Goal: Task Accomplishment & Management: Use online tool/utility

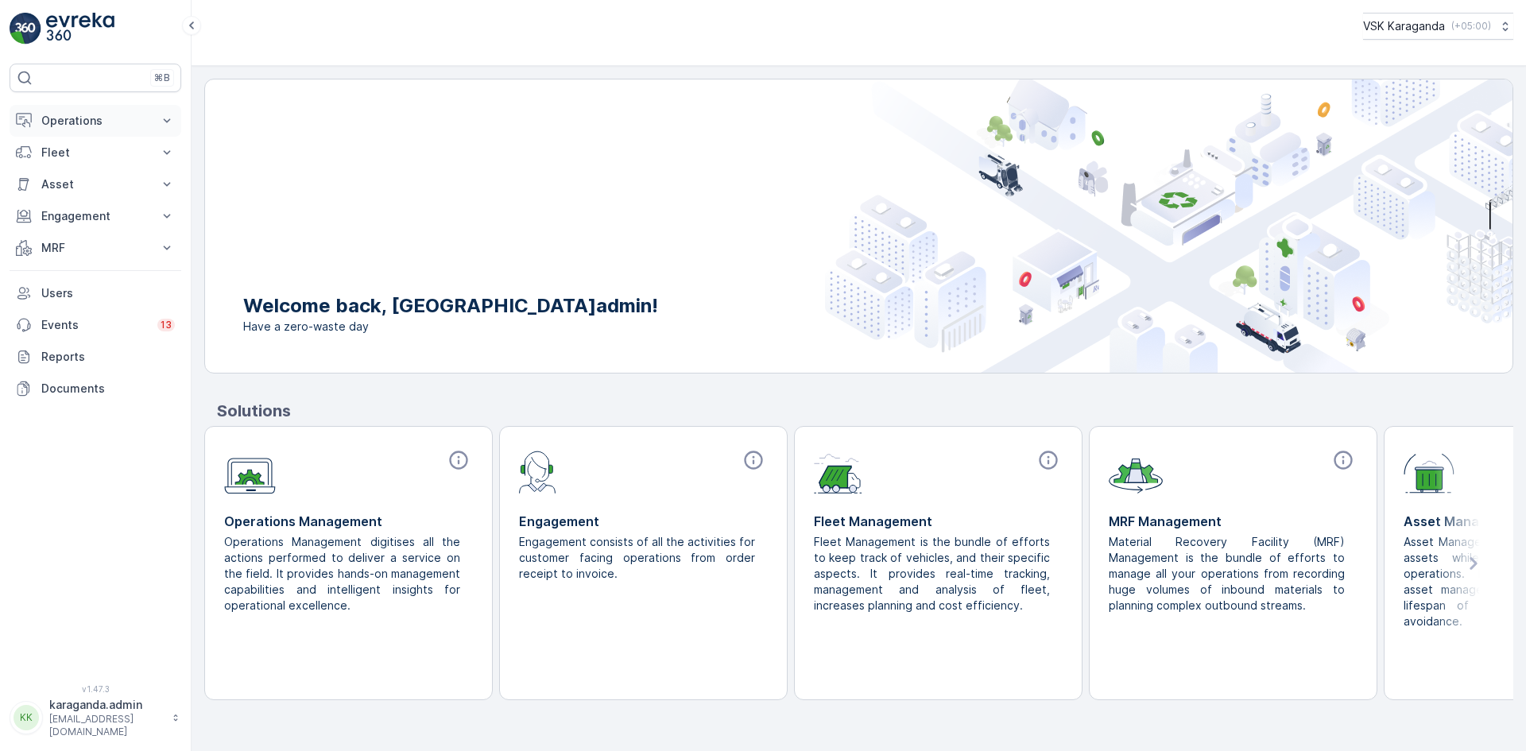
click at [84, 118] on p "Operations" at bounding box center [95, 121] width 108 height 16
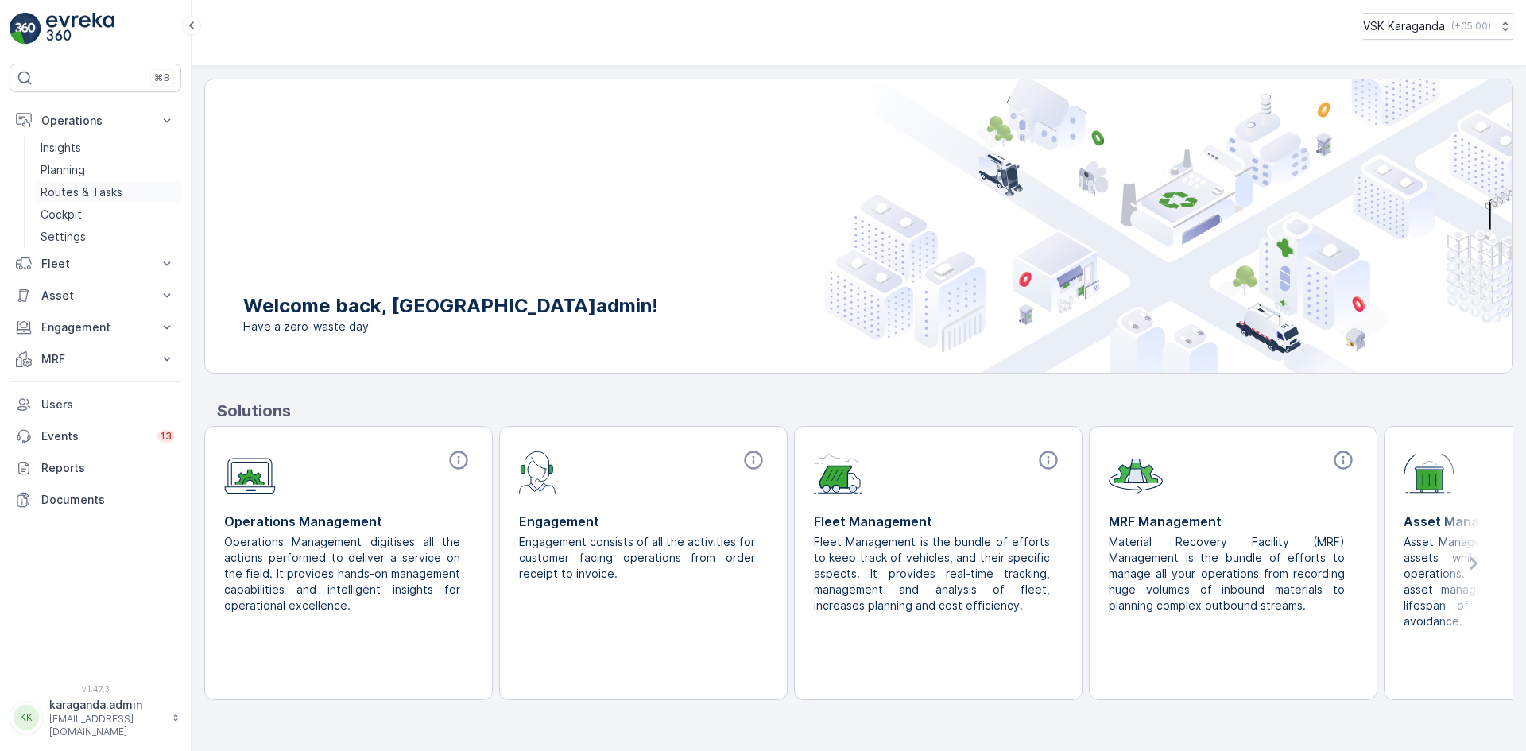
click at [65, 186] on p "Routes & Tasks" at bounding box center [82, 192] width 82 height 16
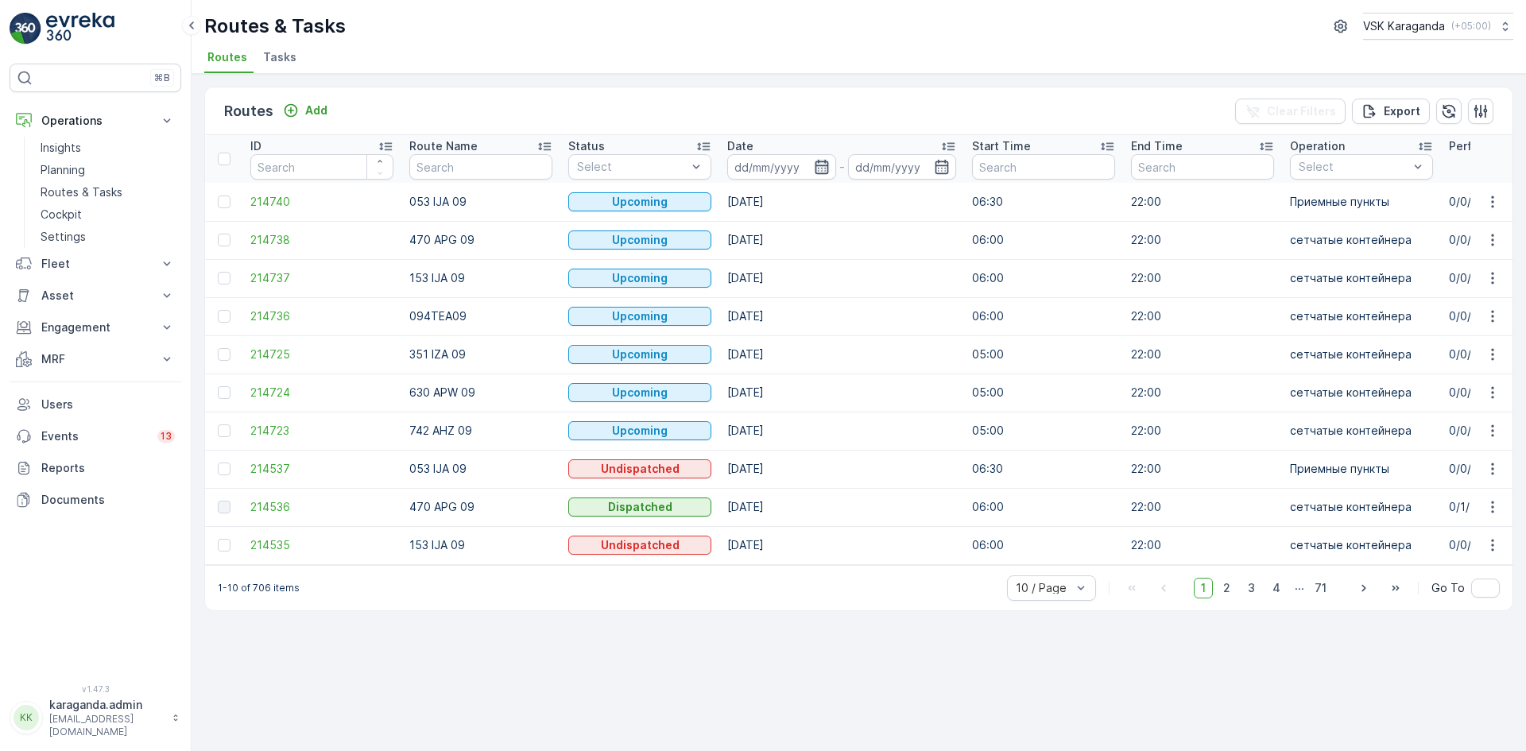
click at [819, 167] on icon "button" at bounding box center [822, 167] width 16 height 16
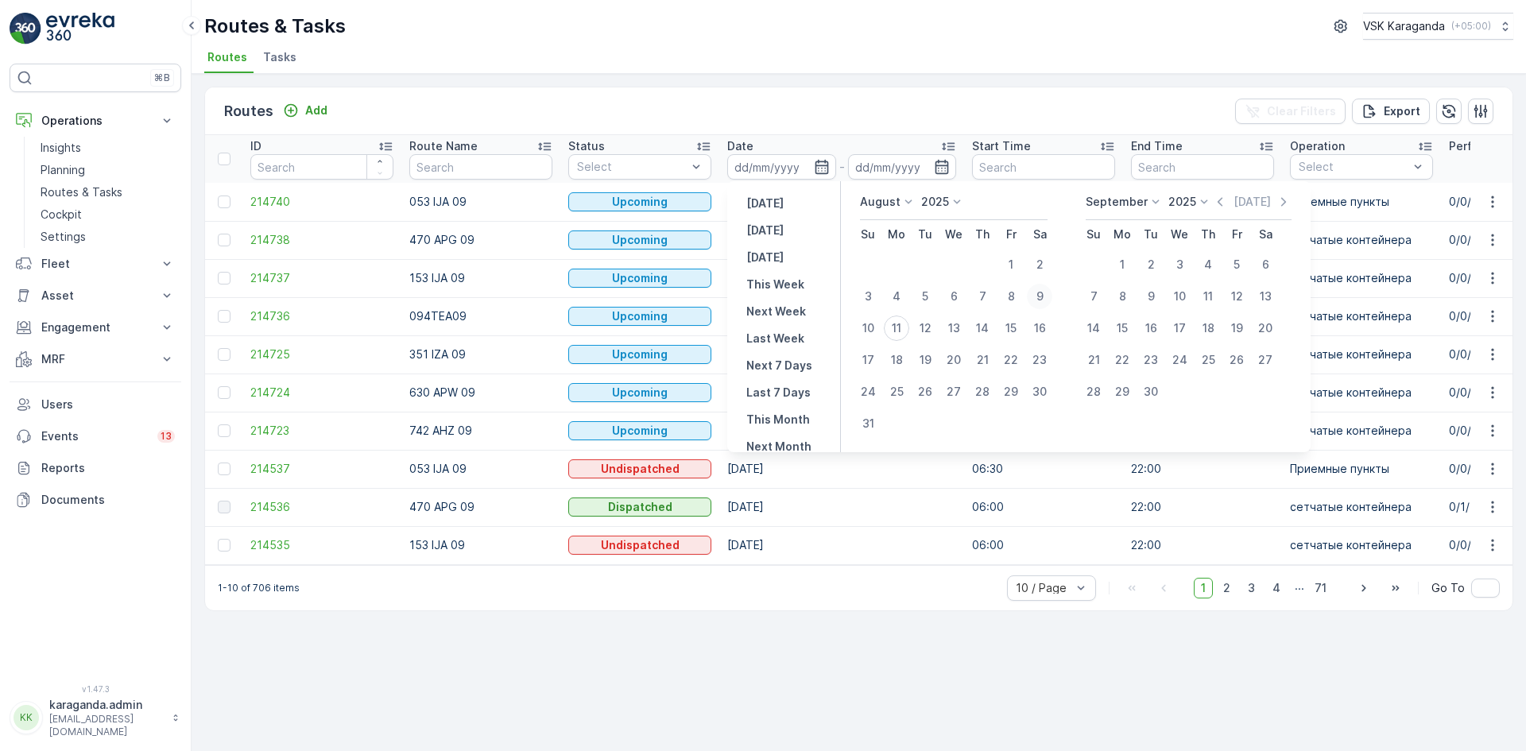
click at [1035, 299] on div "9" at bounding box center [1039, 296] width 25 height 25
type input "[DATE]"
click at [1035, 299] on div "9" at bounding box center [1039, 296] width 25 height 25
type input "09.08.2025"
click at [1035, 299] on div "9" at bounding box center [1039, 296] width 25 height 25
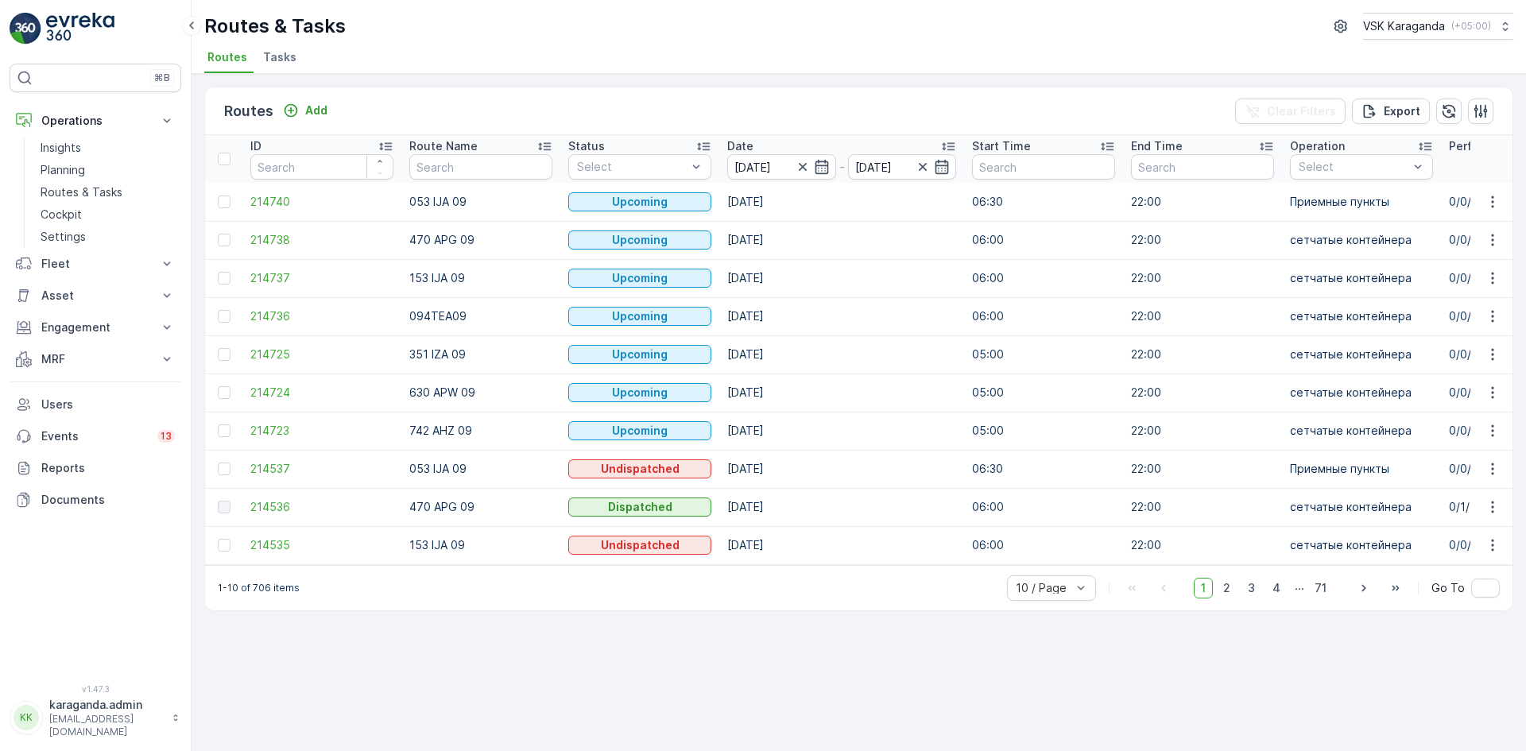
click at [1035, 299] on td "06:00" at bounding box center [1043, 316] width 159 height 38
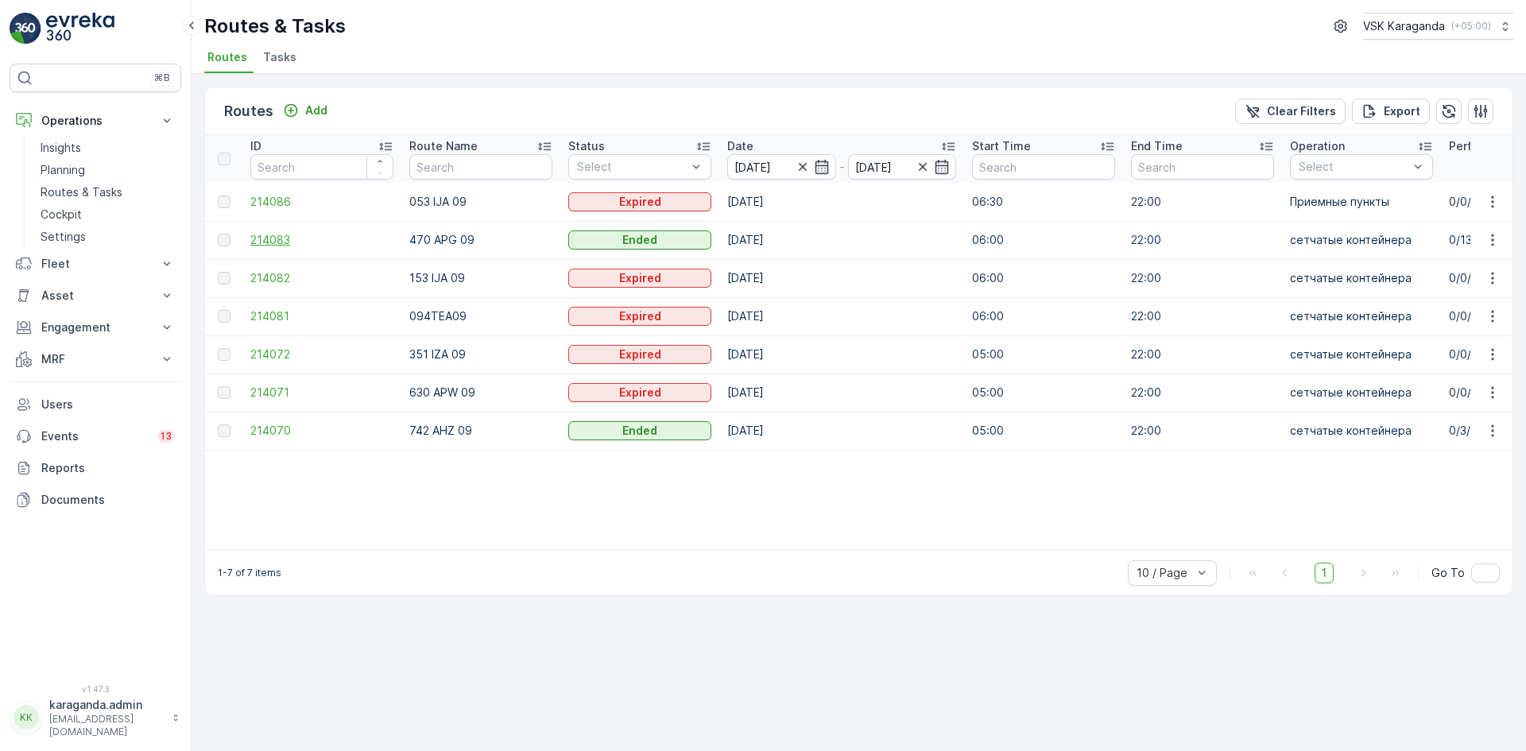
click at [286, 238] on span "214083" at bounding box center [321, 240] width 143 height 16
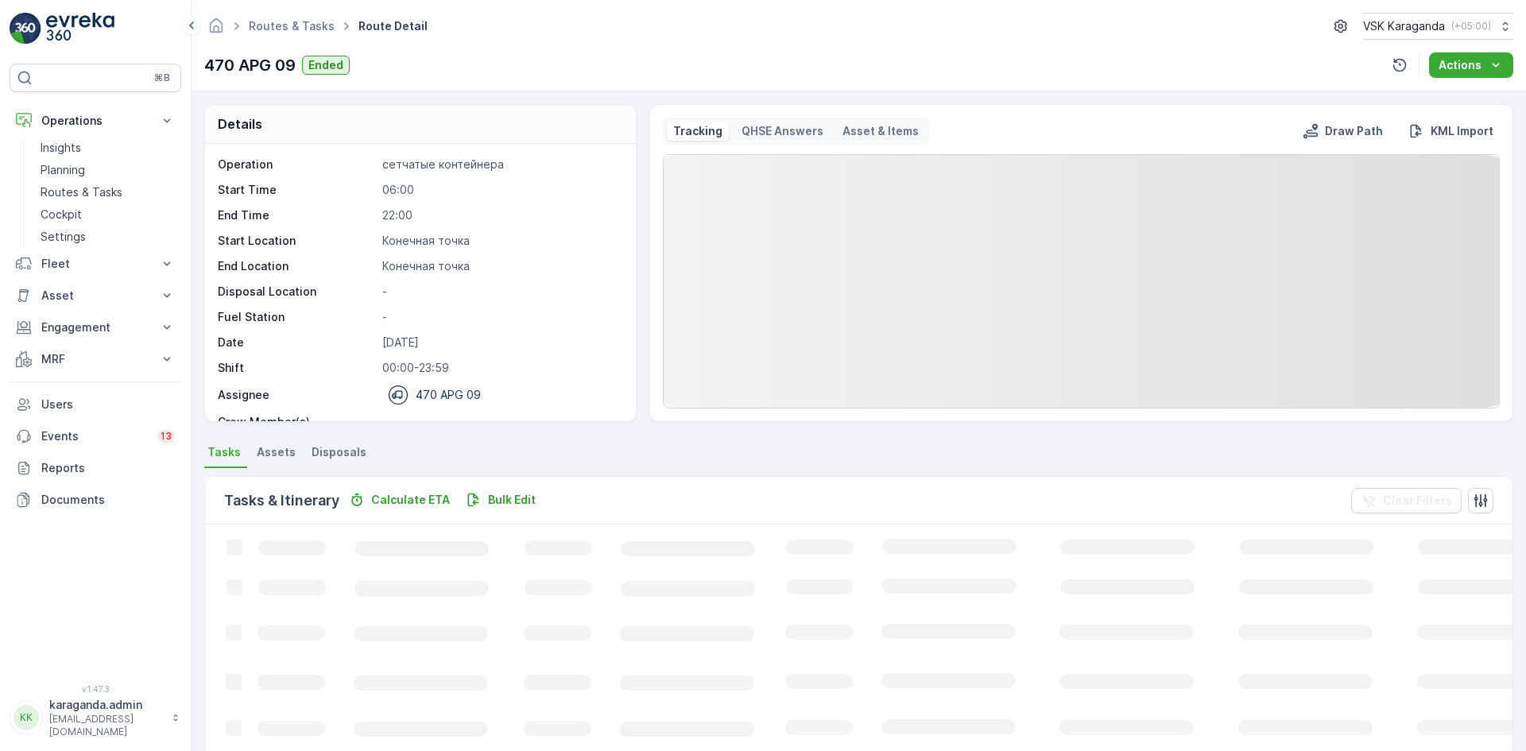
click at [341, 442] on li "Disposals" at bounding box center [340, 454] width 64 height 27
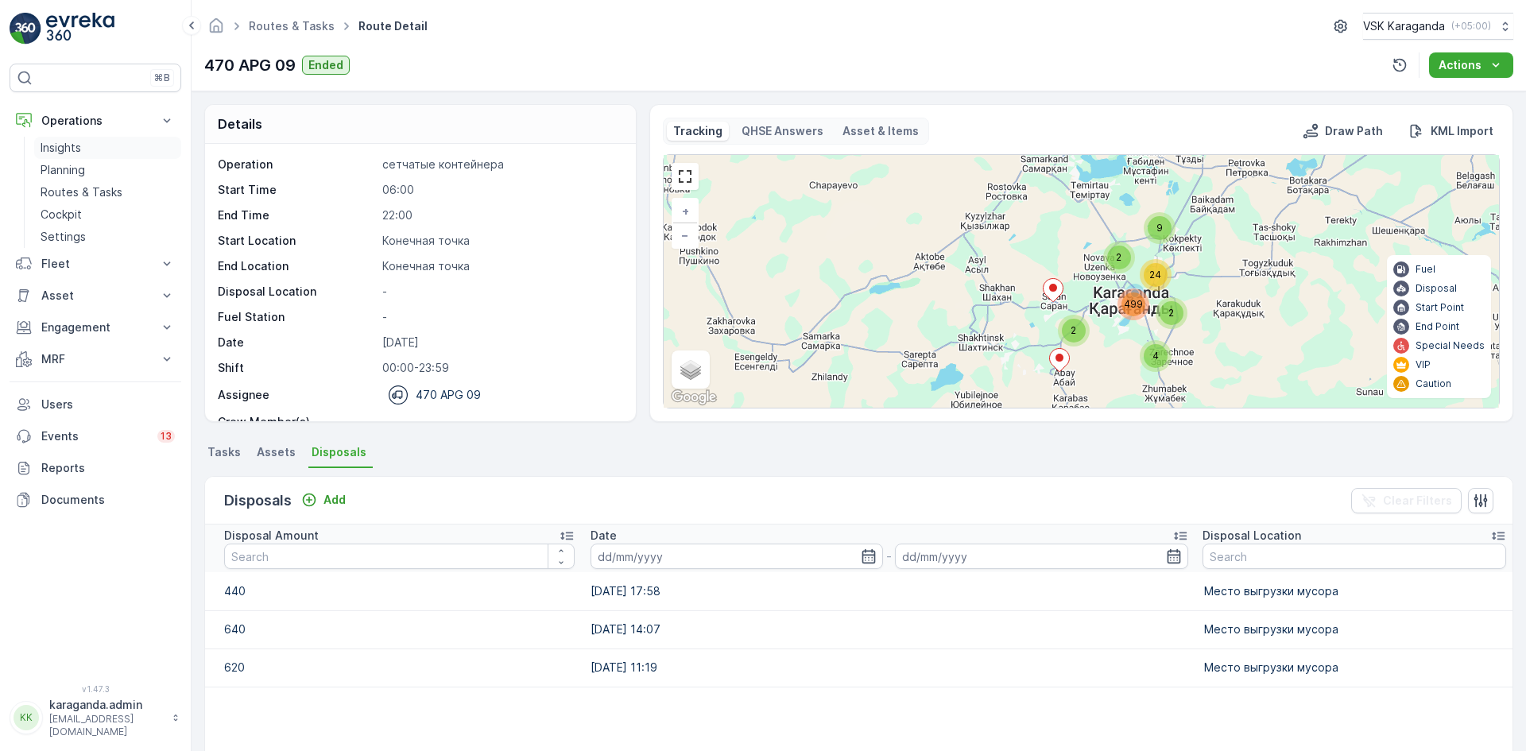
click at [44, 155] on p "Insights" at bounding box center [61, 148] width 41 height 16
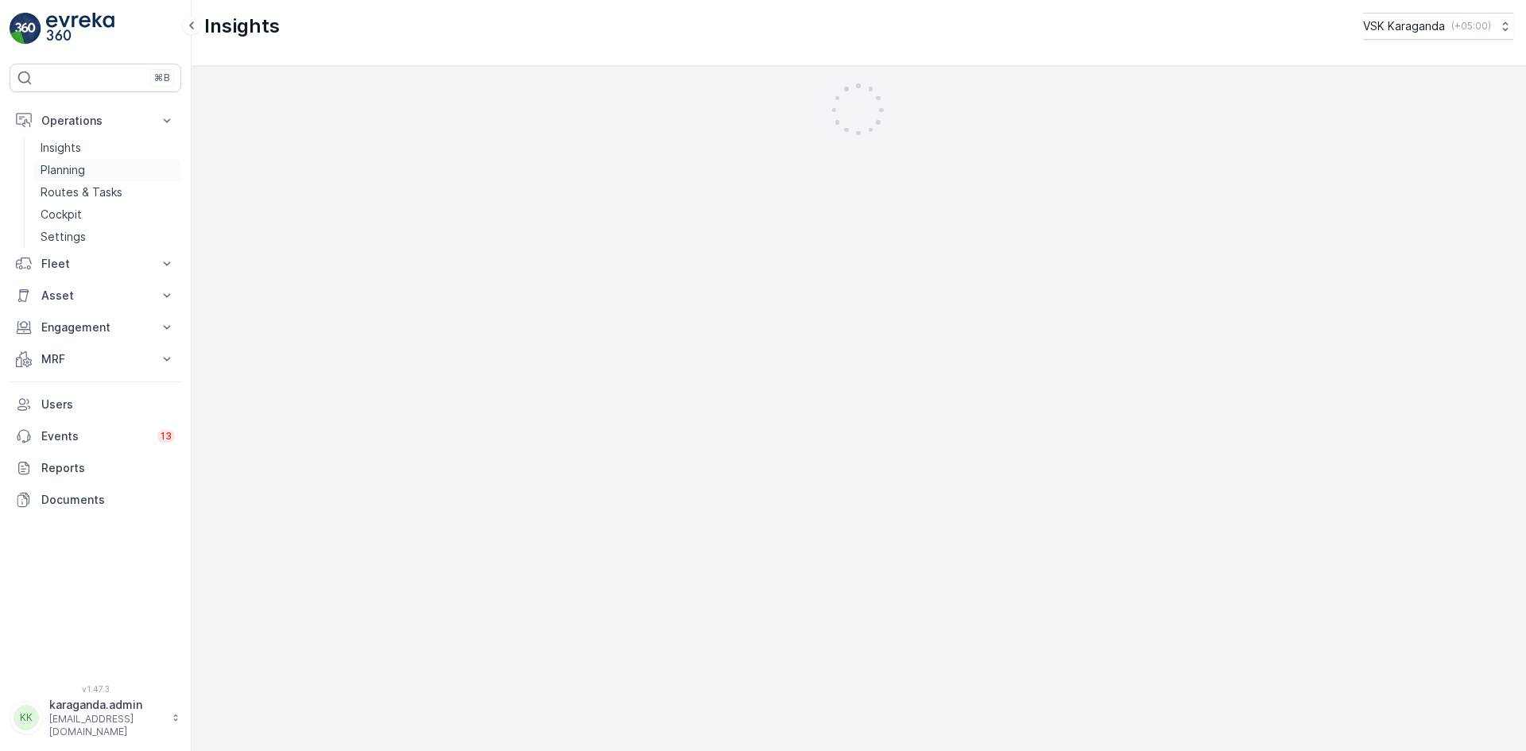
click at [68, 165] on p "Planning" at bounding box center [63, 170] width 44 height 16
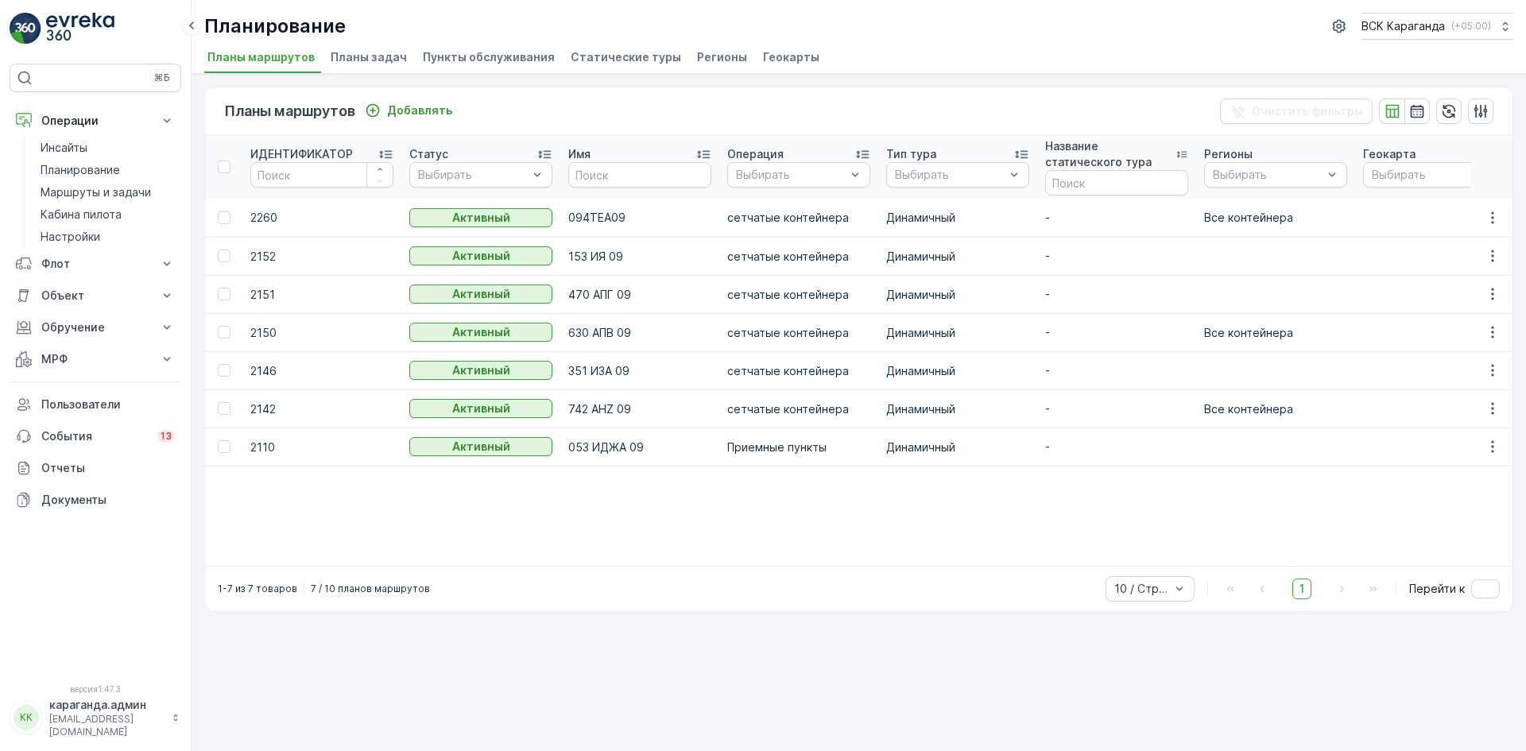
click at [602, 55] on font "Статические туры" at bounding box center [626, 57] width 110 height 14
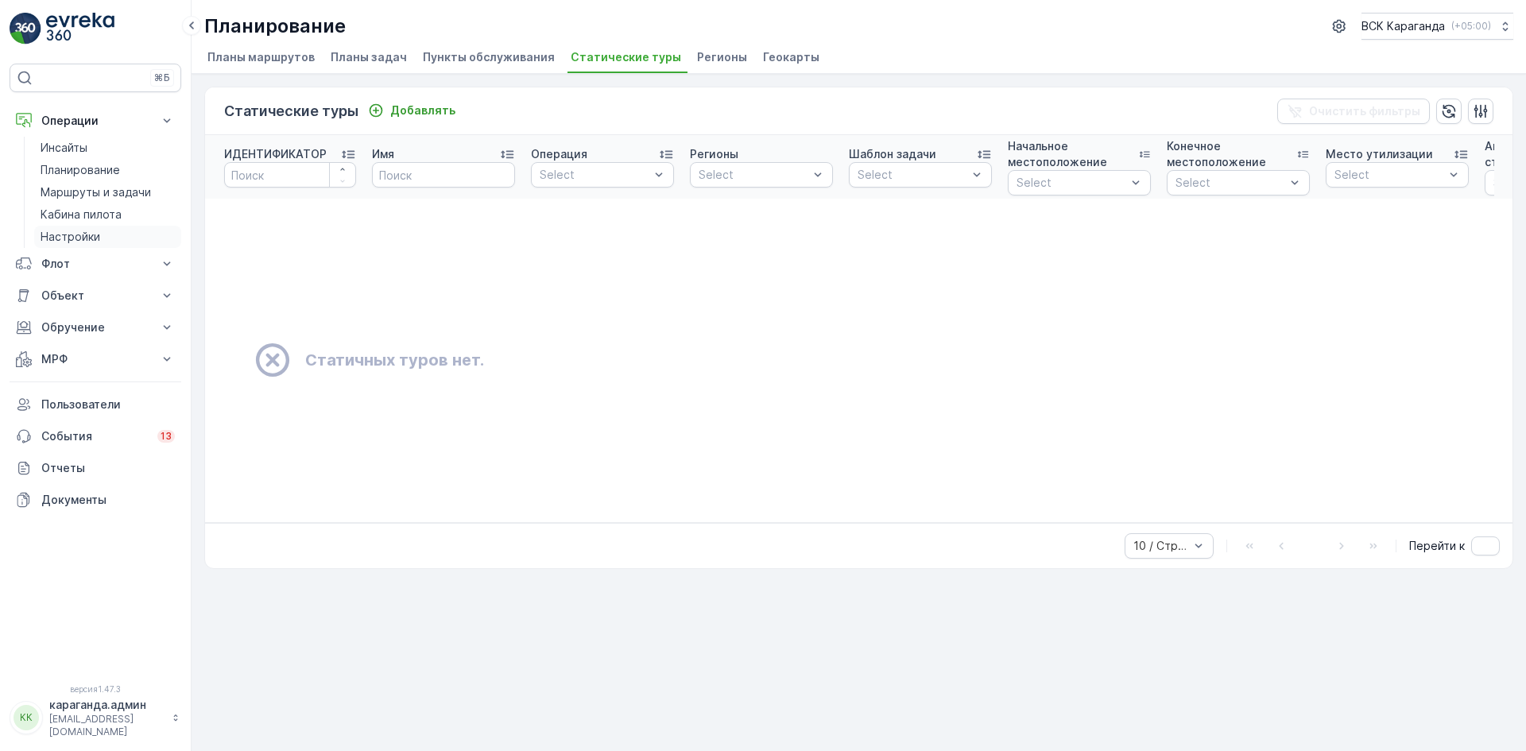
click at [48, 237] on font "Настройки" at bounding box center [71, 237] width 60 height 14
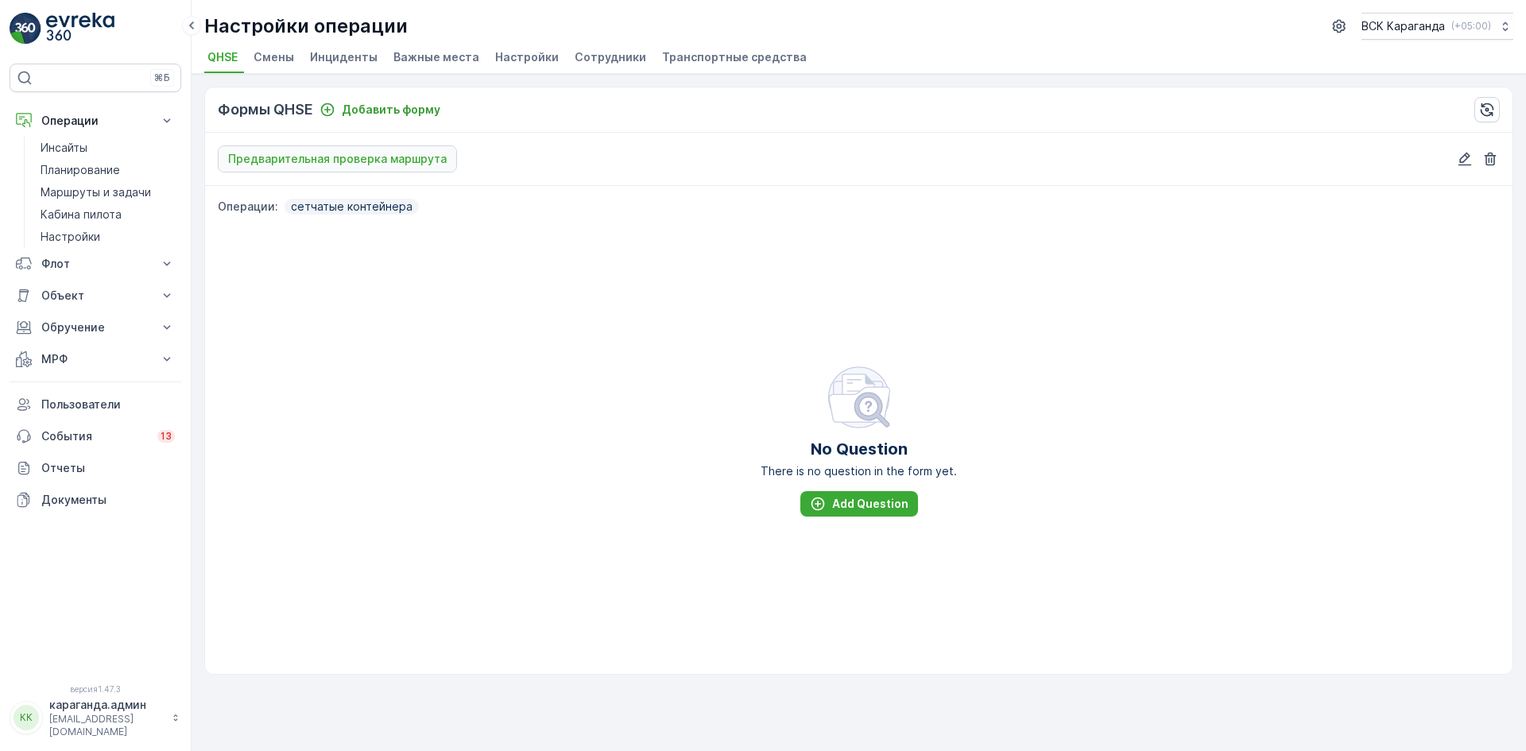
click at [604, 60] on font "Сотрудники" at bounding box center [611, 57] width 72 height 14
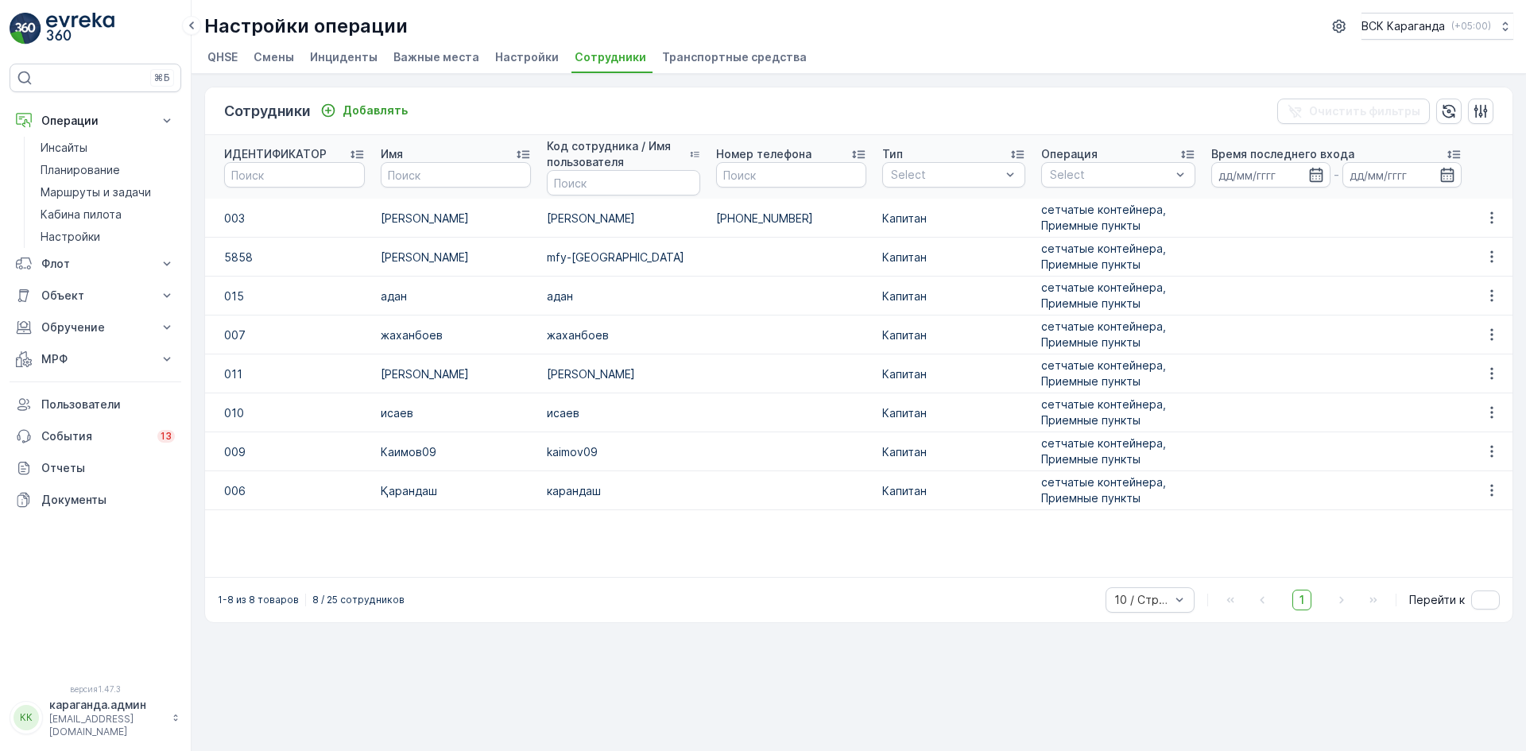
click at [717, 55] on font "Транспортные средства" at bounding box center [734, 57] width 145 height 14
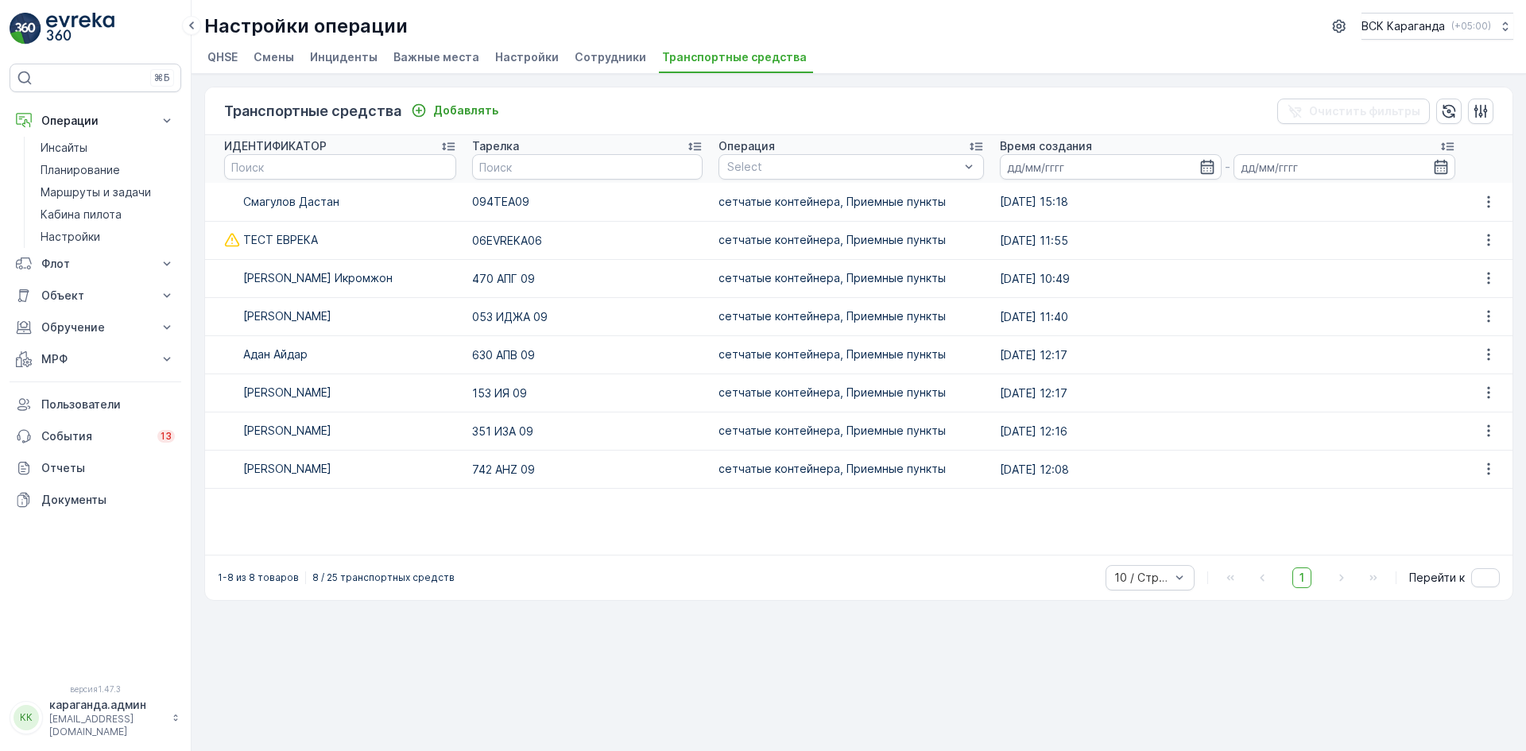
click at [590, 56] on font "Сотрудники" at bounding box center [611, 57] width 72 height 14
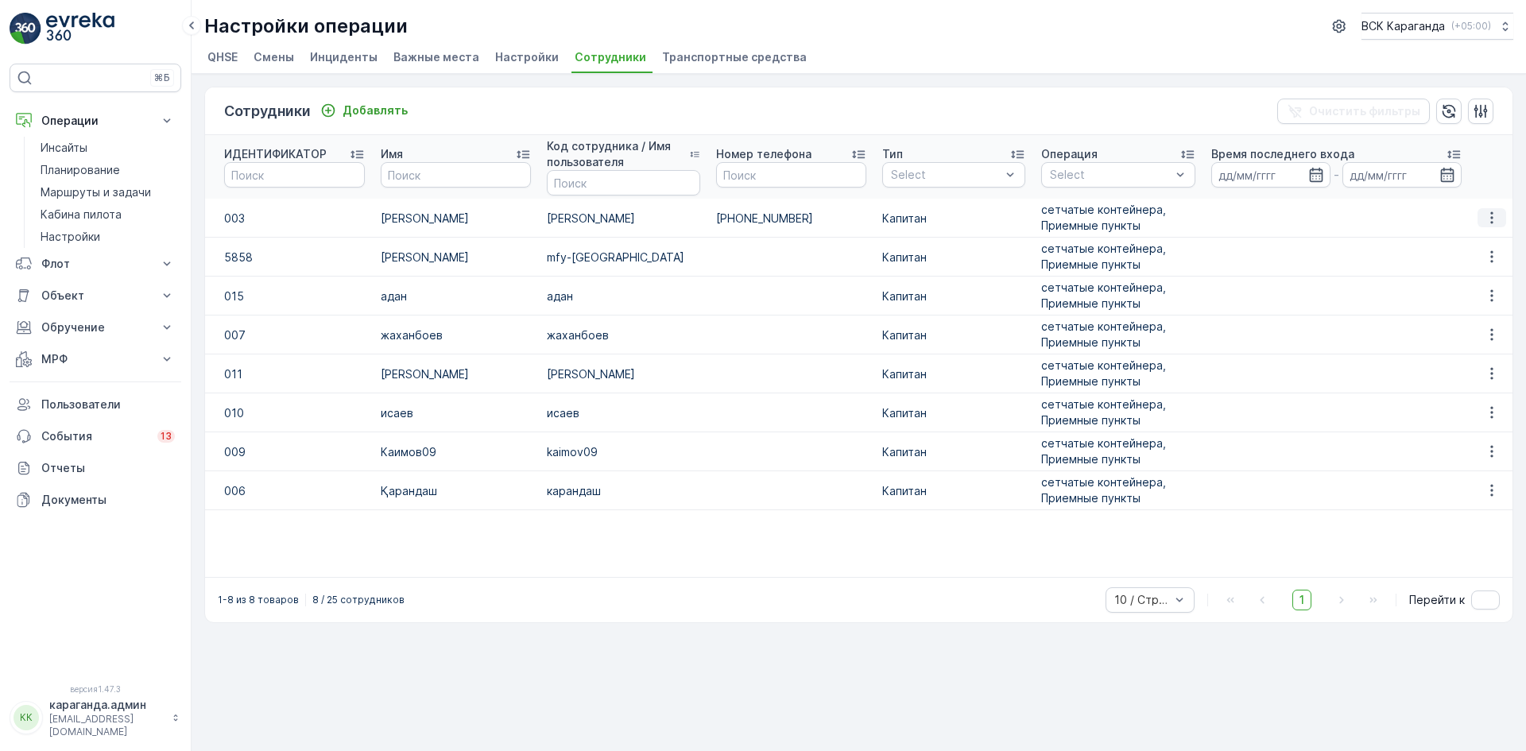
click at [1490, 214] on icon "button" at bounding box center [1492, 218] width 16 height 16
click at [1484, 234] on font "Редактировать" at bounding box center [1472, 241] width 85 height 14
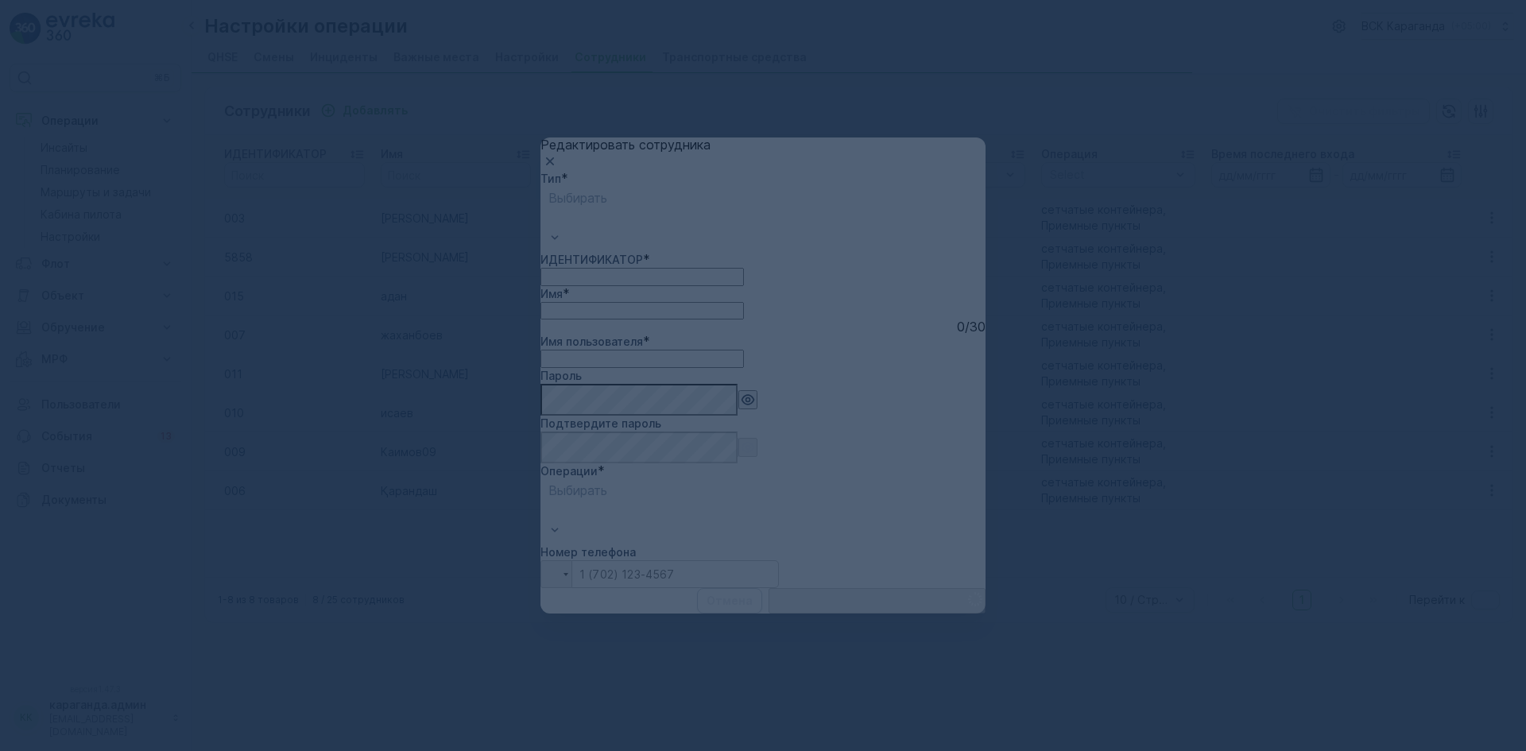
type input "003"
type input "smagylov"
type input "+7 (705) 434-51-23"
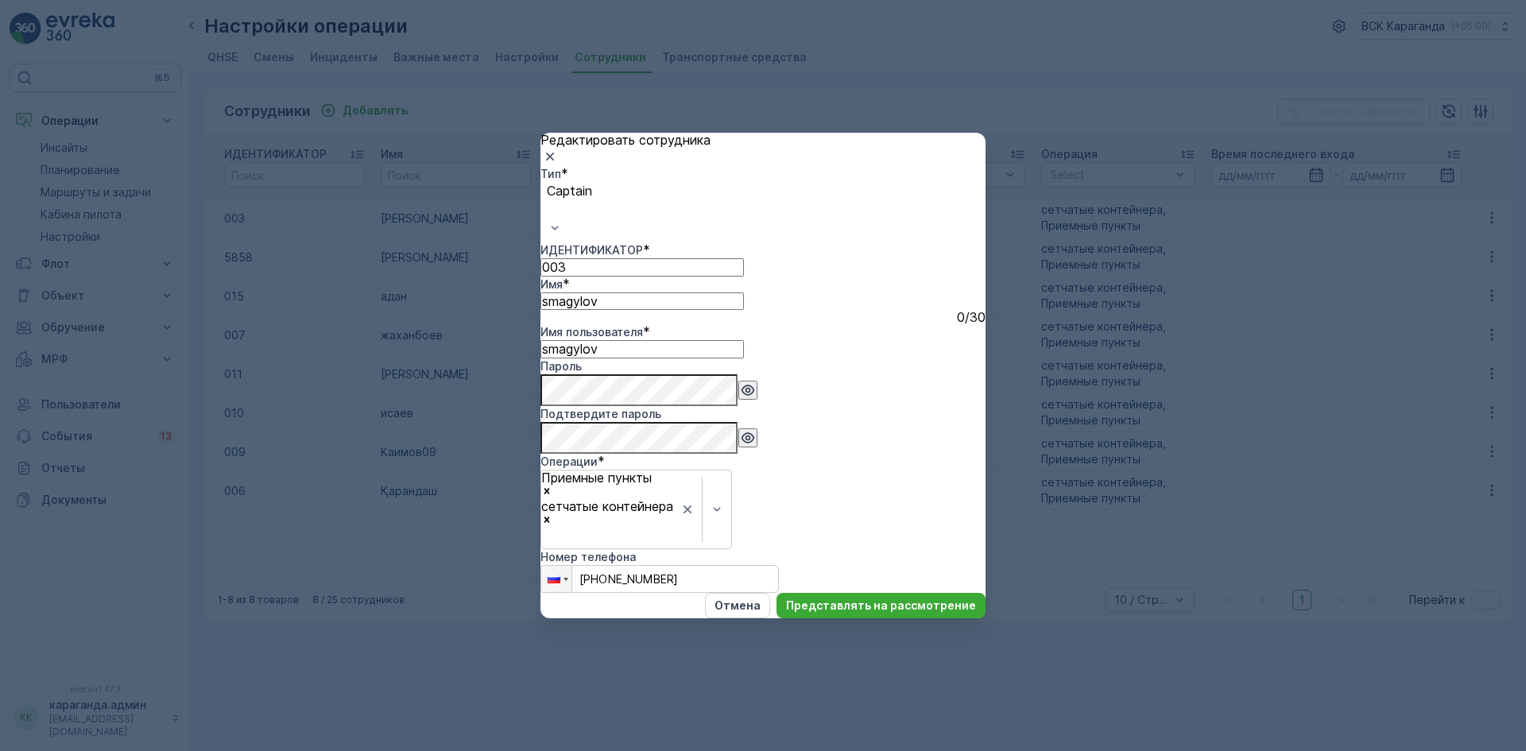
click at [741, 395] on icon "button" at bounding box center [748, 390] width 14 height 10
click at [554, 161] on icon "button" at bounding box center [550, 157] width 8 height 8
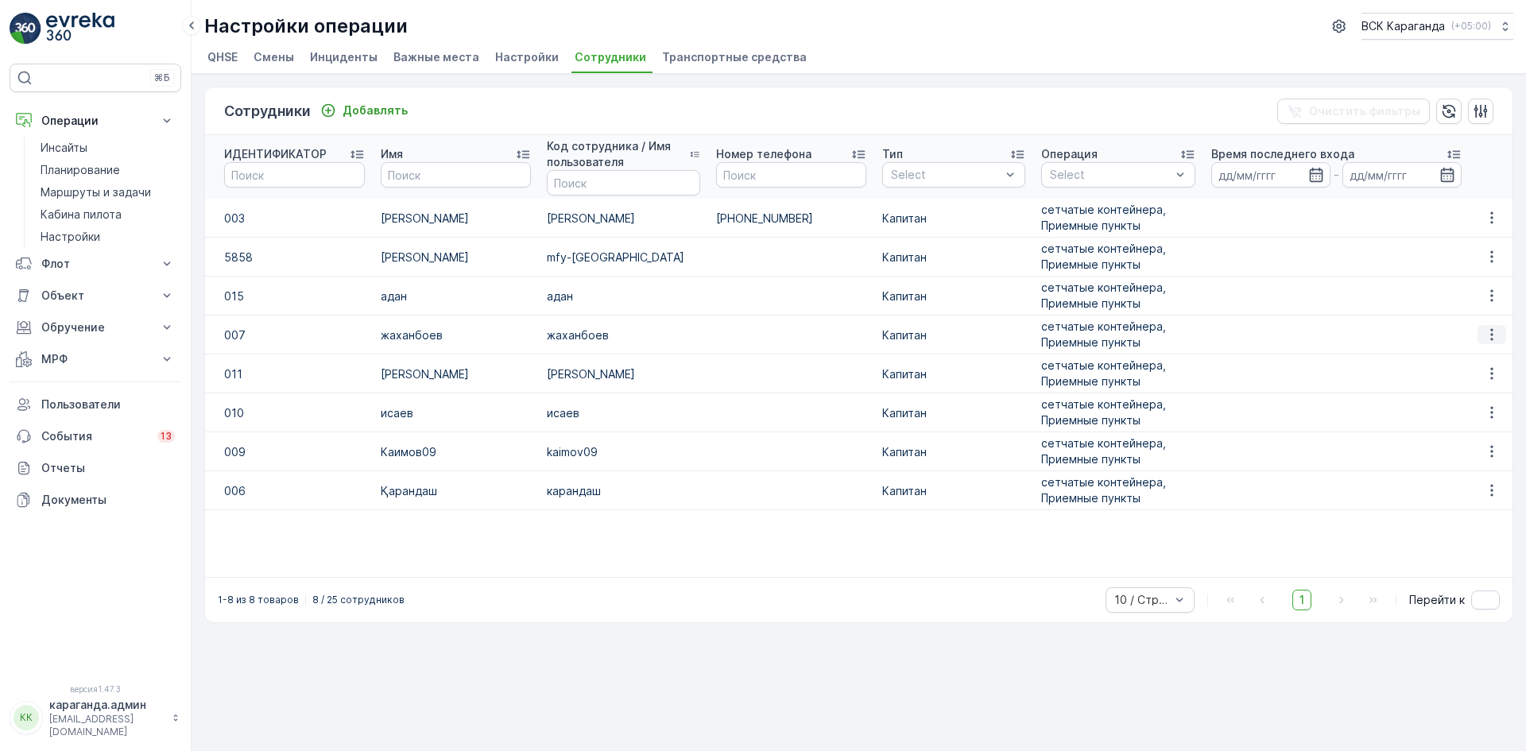
click at [1491, 332] on icon "button" at bounding box center [1492, 335] width 16 height 16
click at [1481, 357] on font "Редактировать" at bounding box center [1472, 358] width 85 height 14
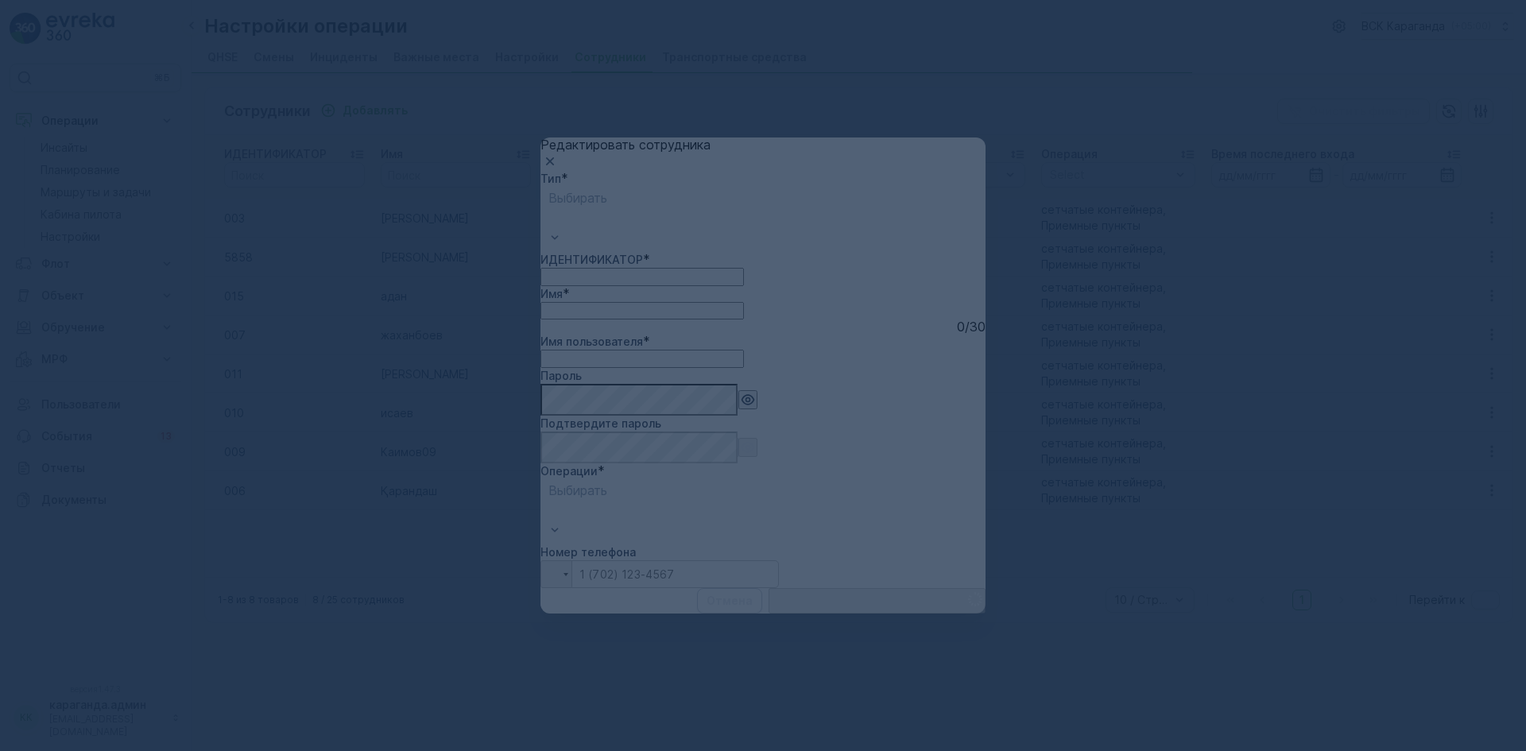
type input "007"
type input "zhahanboev"
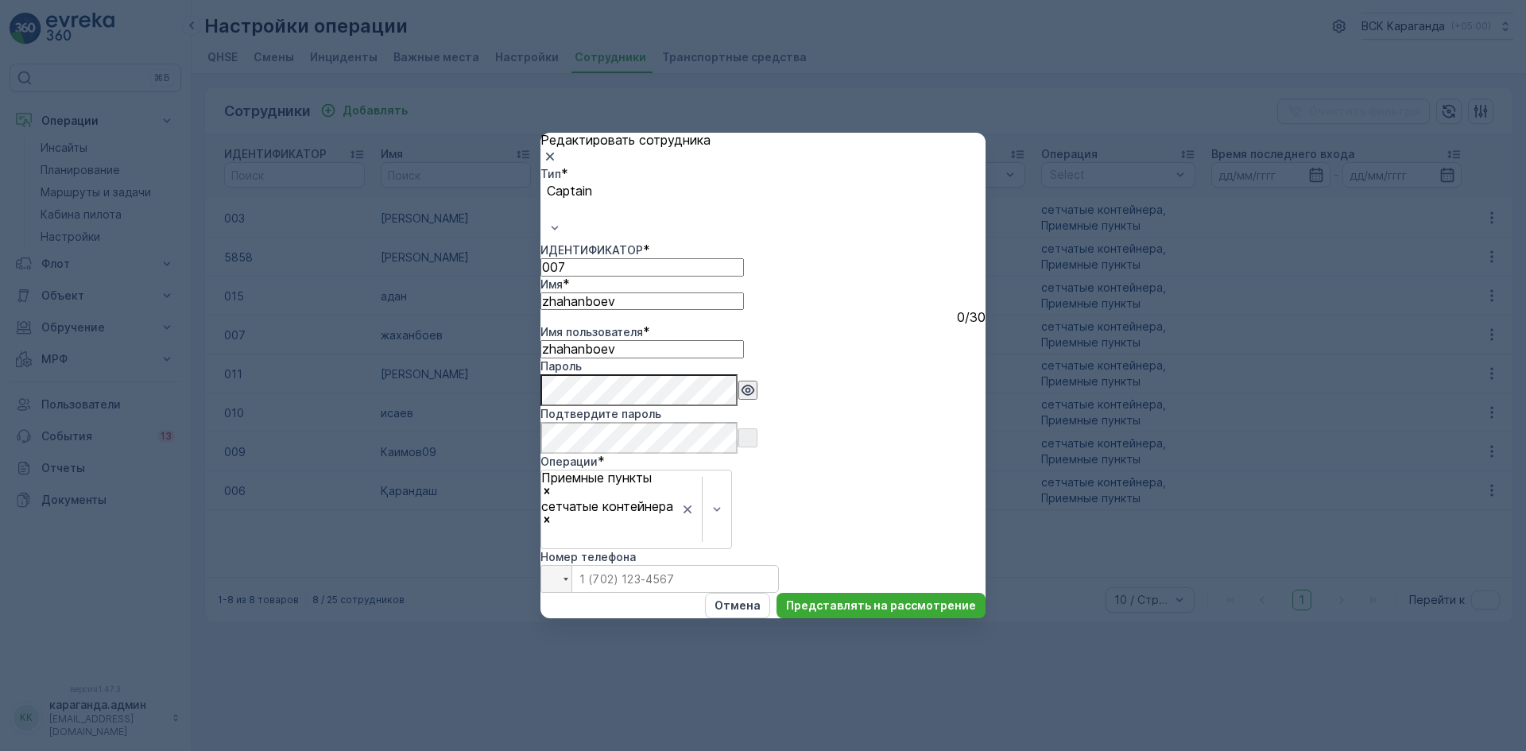
click at [558, 164] on icon "button" at bounding box center [550, 157] width 16 height 16
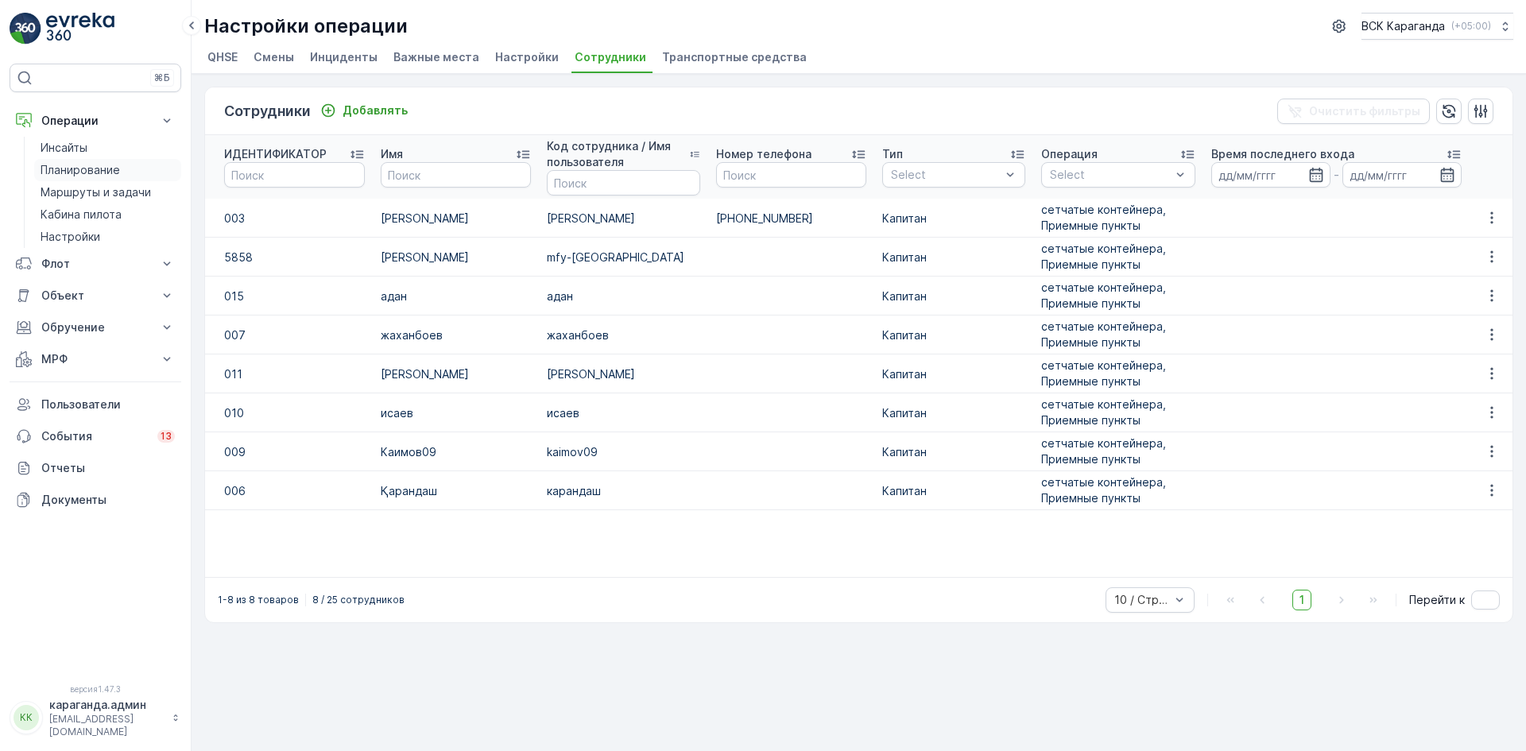
click at [80, 170] on font "Планирование" at bounding box center [80, 170] width 79 height 14
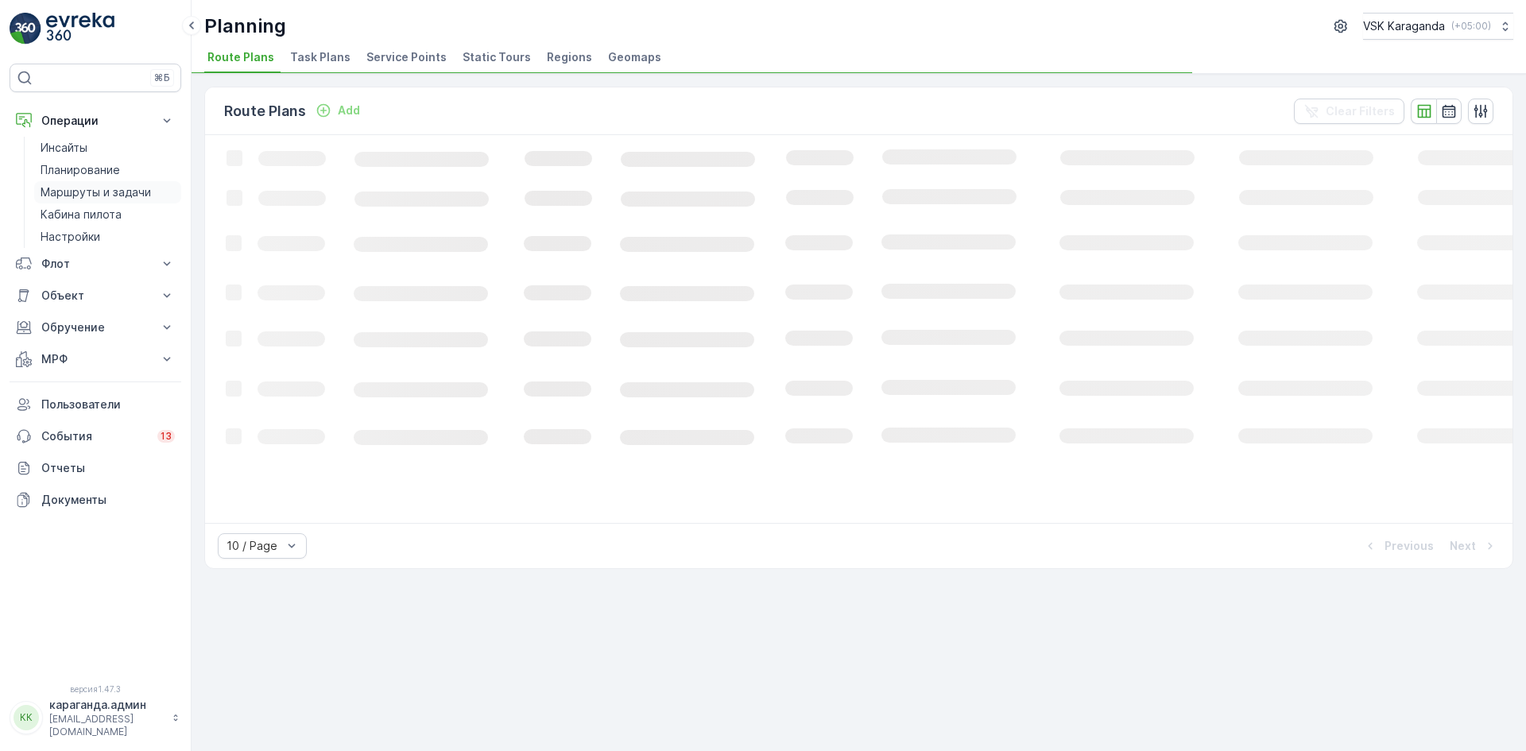
click at [91, 188] on font "Маршруты и задачи" at bounding box center [96, 192] width 110 height 14
click at [60, 183] on link "Маршруты и задачи" at bounding box center [107, 192] width 147 height 22
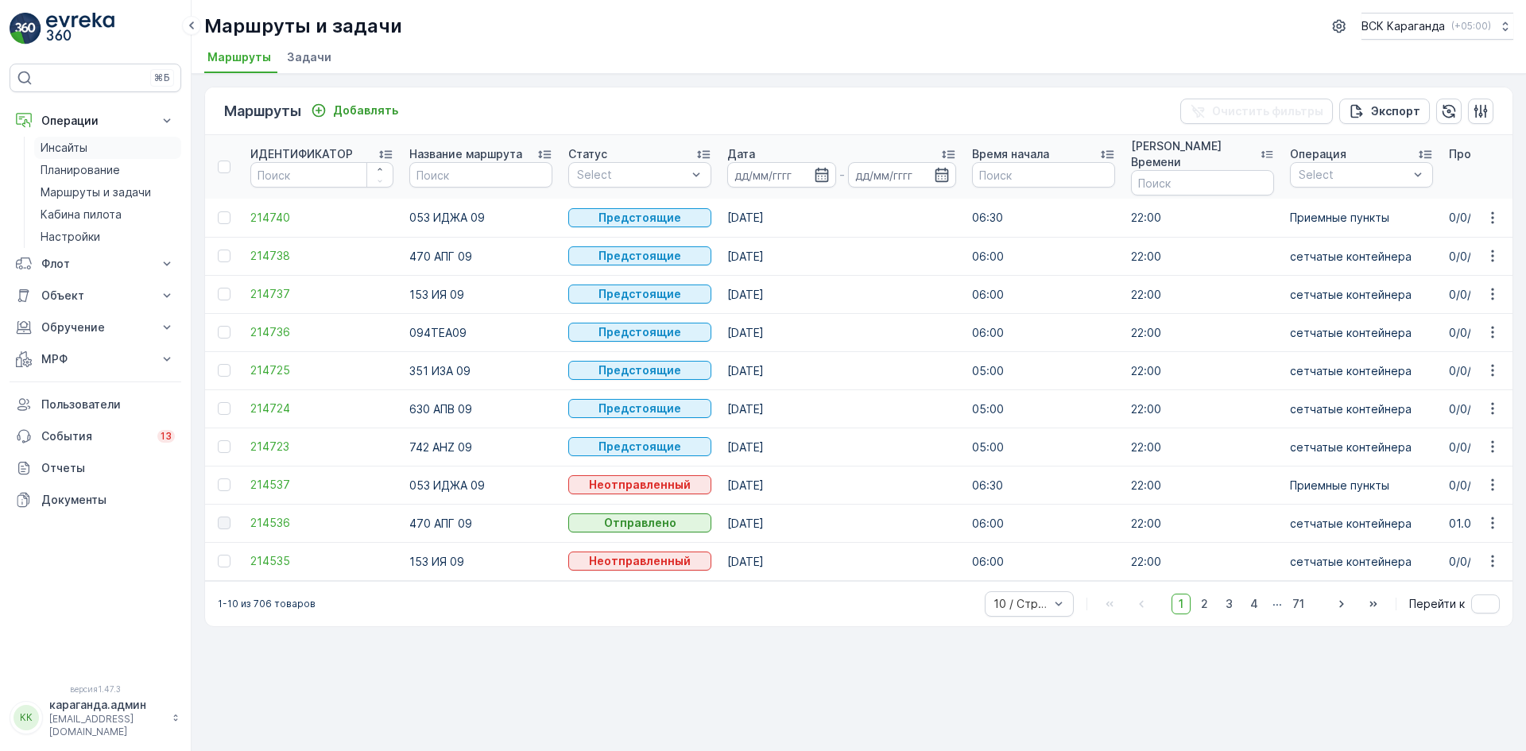
click at [94, 153] on link "Инсайты" at bounding box center [107, 148] width 147 height 22
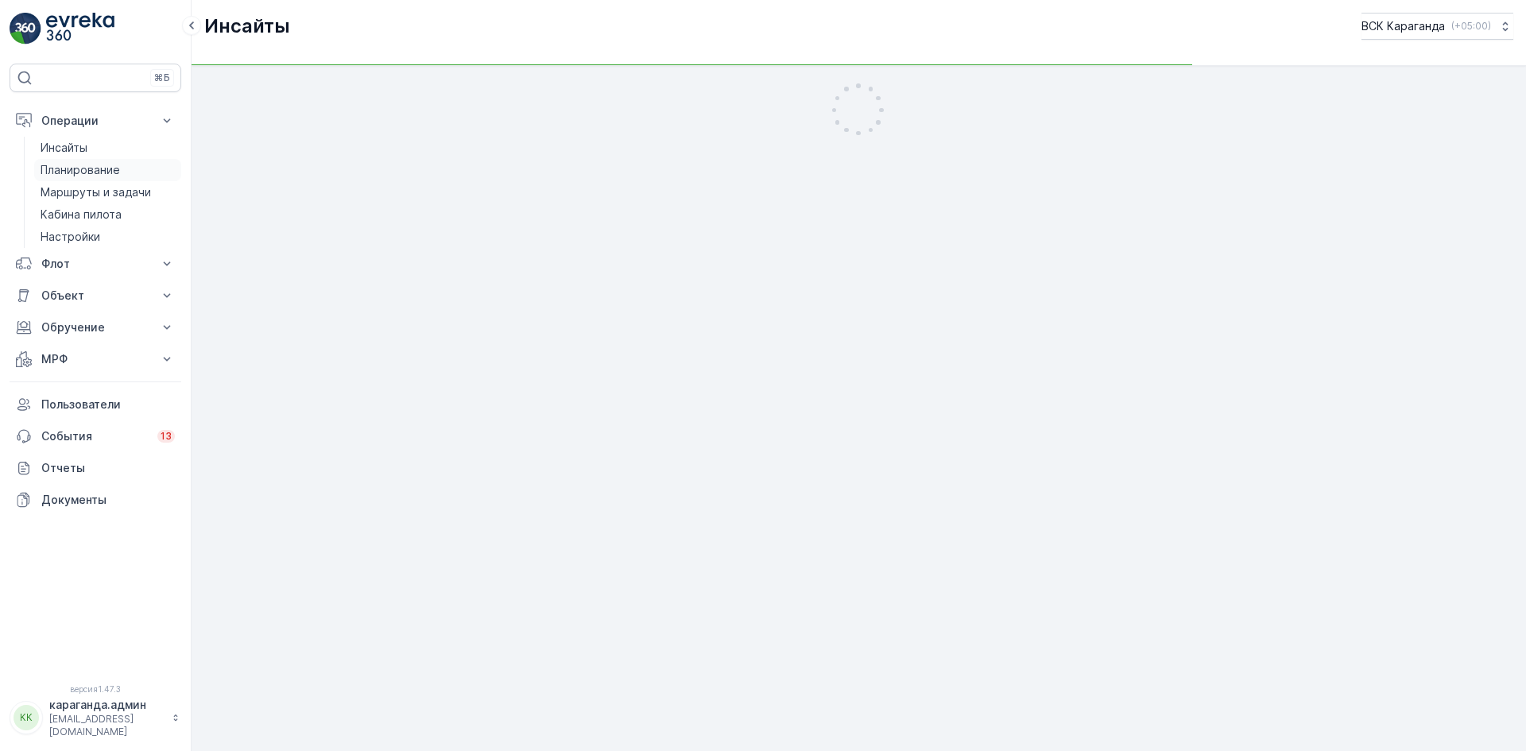
click at [99, 167] on font "Планирование" at bounding box center [80, 170] width 79 height 14
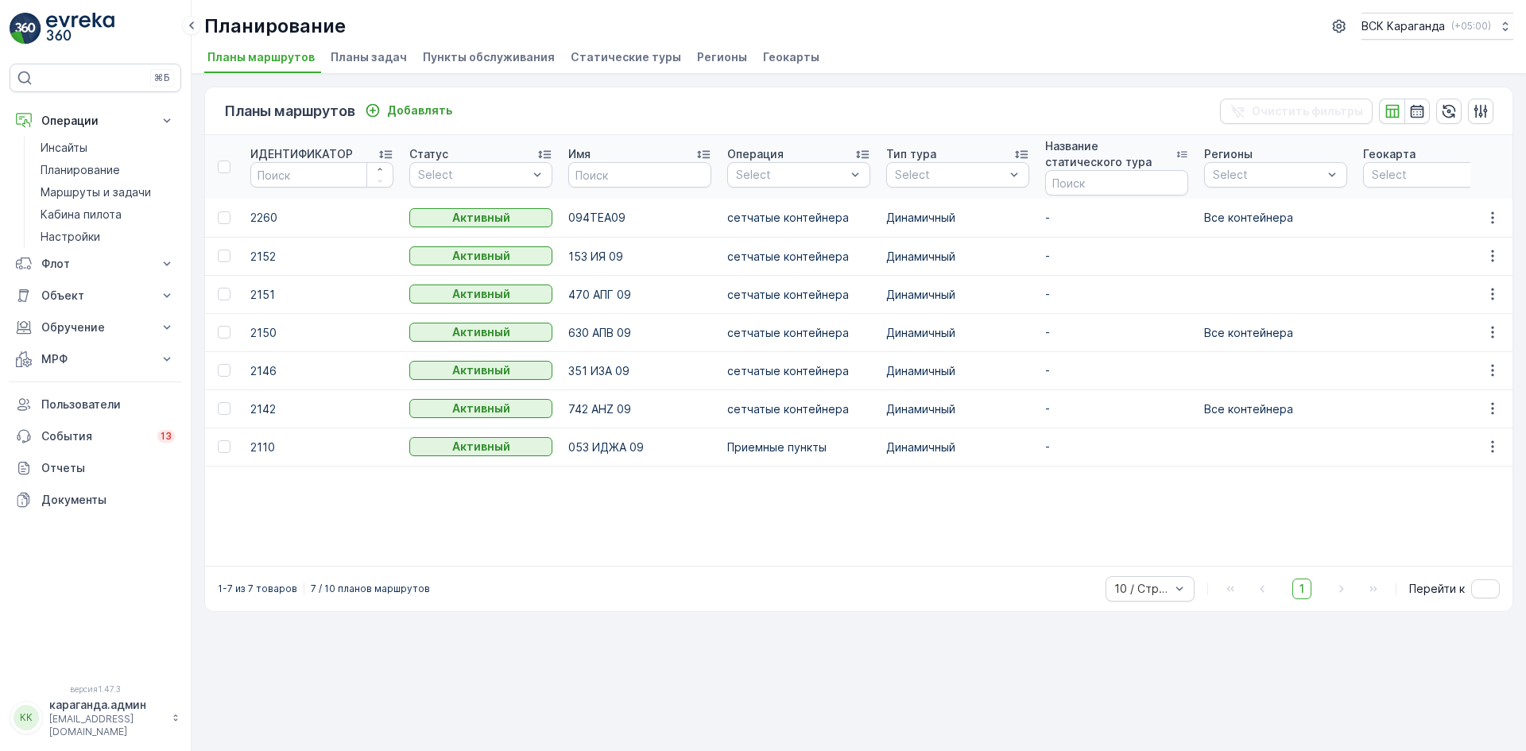
click at [433, 54] on font "Пункты обслуживания" at bounding box center [489, 57] width 132 height 14
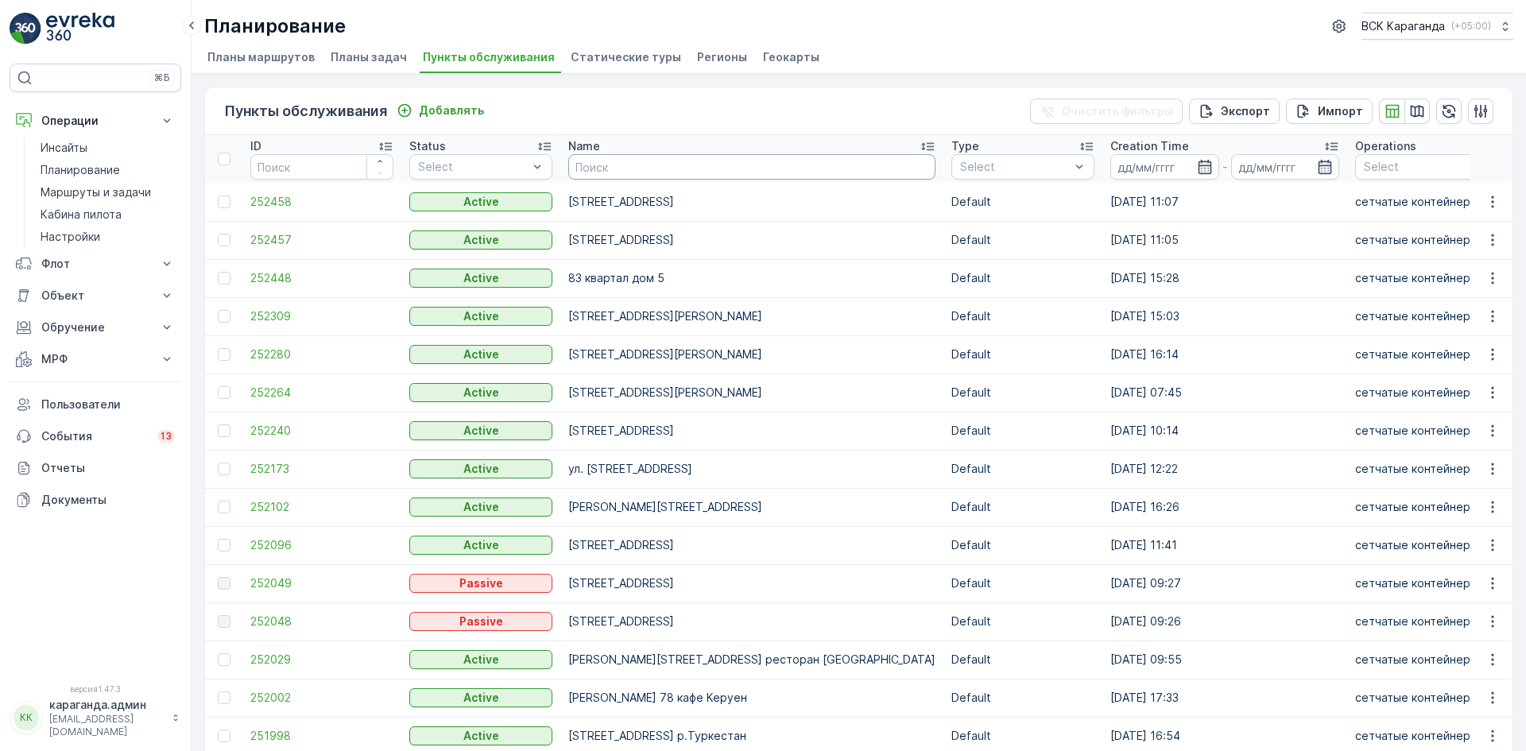
click at [640, 166] on input "text" at bounding box center [751, 166] width 367 height 25
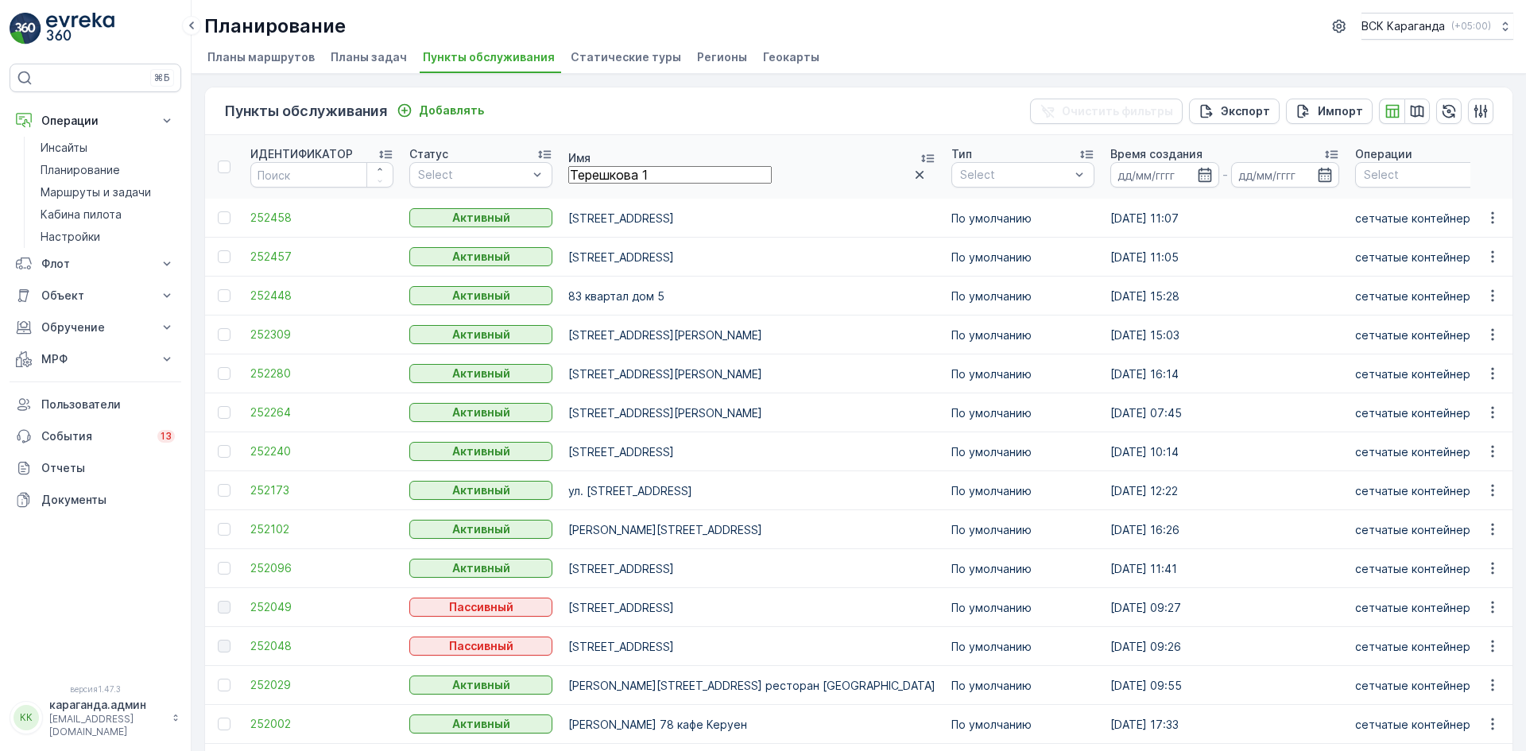
type input "Терешкова 15"
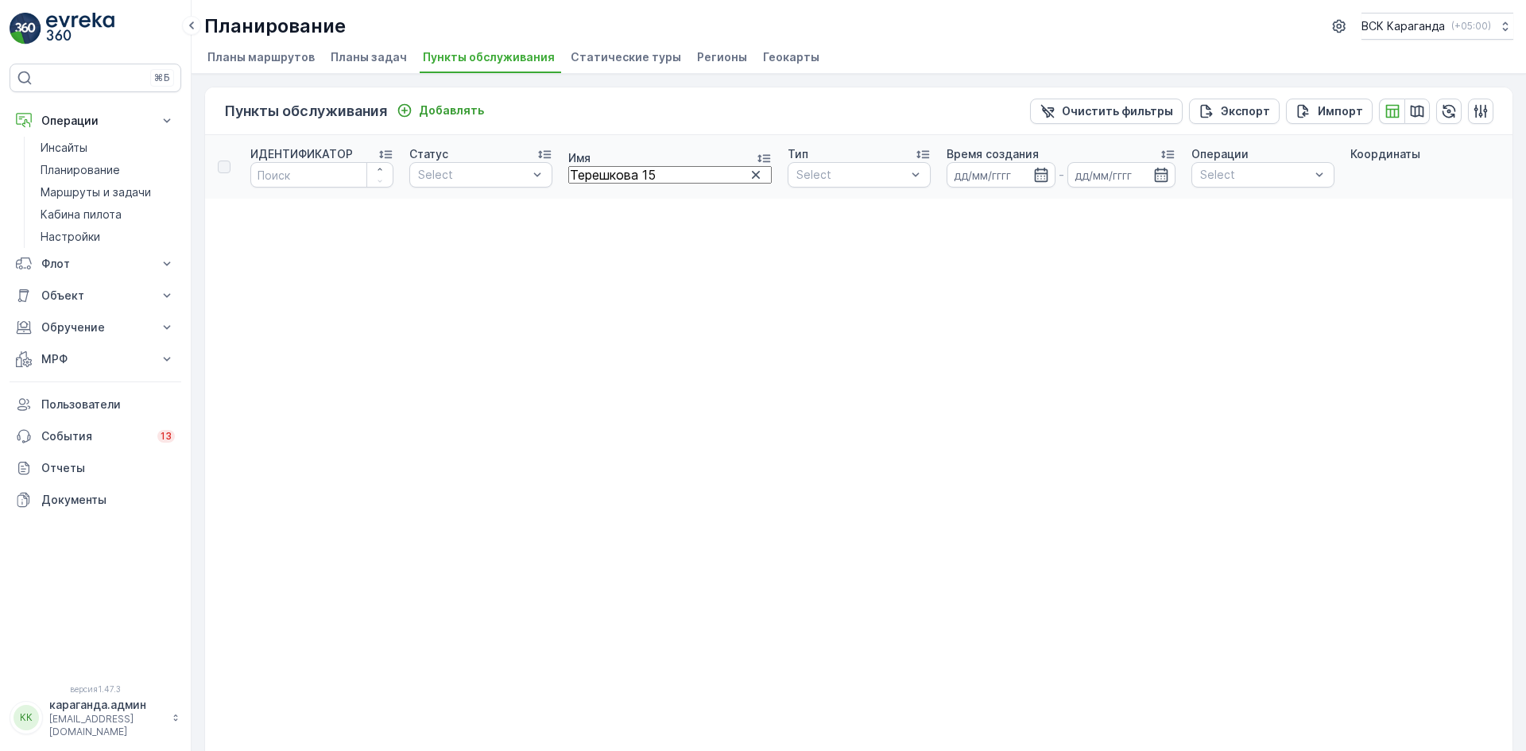
drag, startPoint x: 654, startPoint y: 176, endPoint x: 578, endPoint y: 185, distance: 76.8
click at [578, 184] on input "Терешкова 15" at bounding box center [669, 174] width 203 height 17
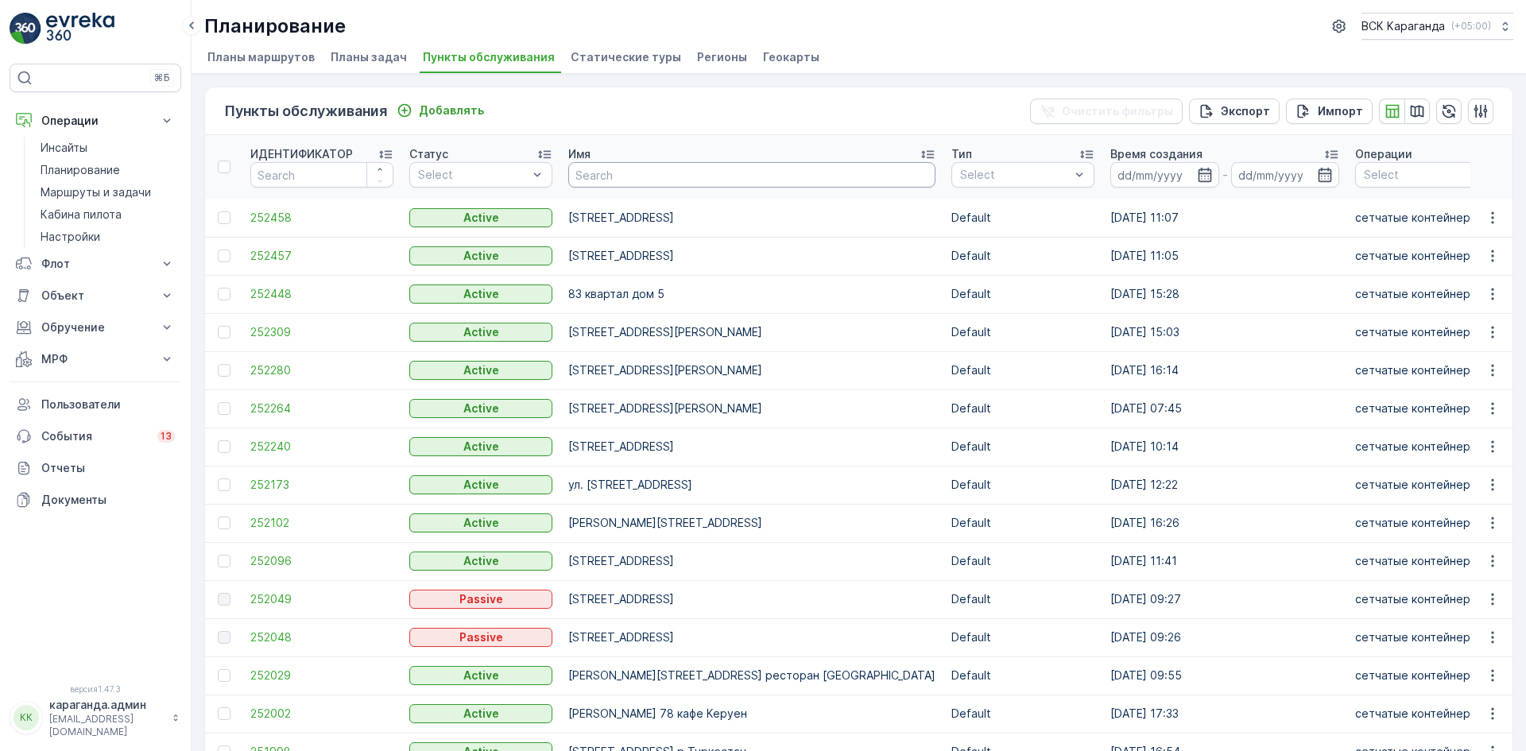
click at [591, 179] on input "text" at bounding box center [751, 174] width 367 height 25
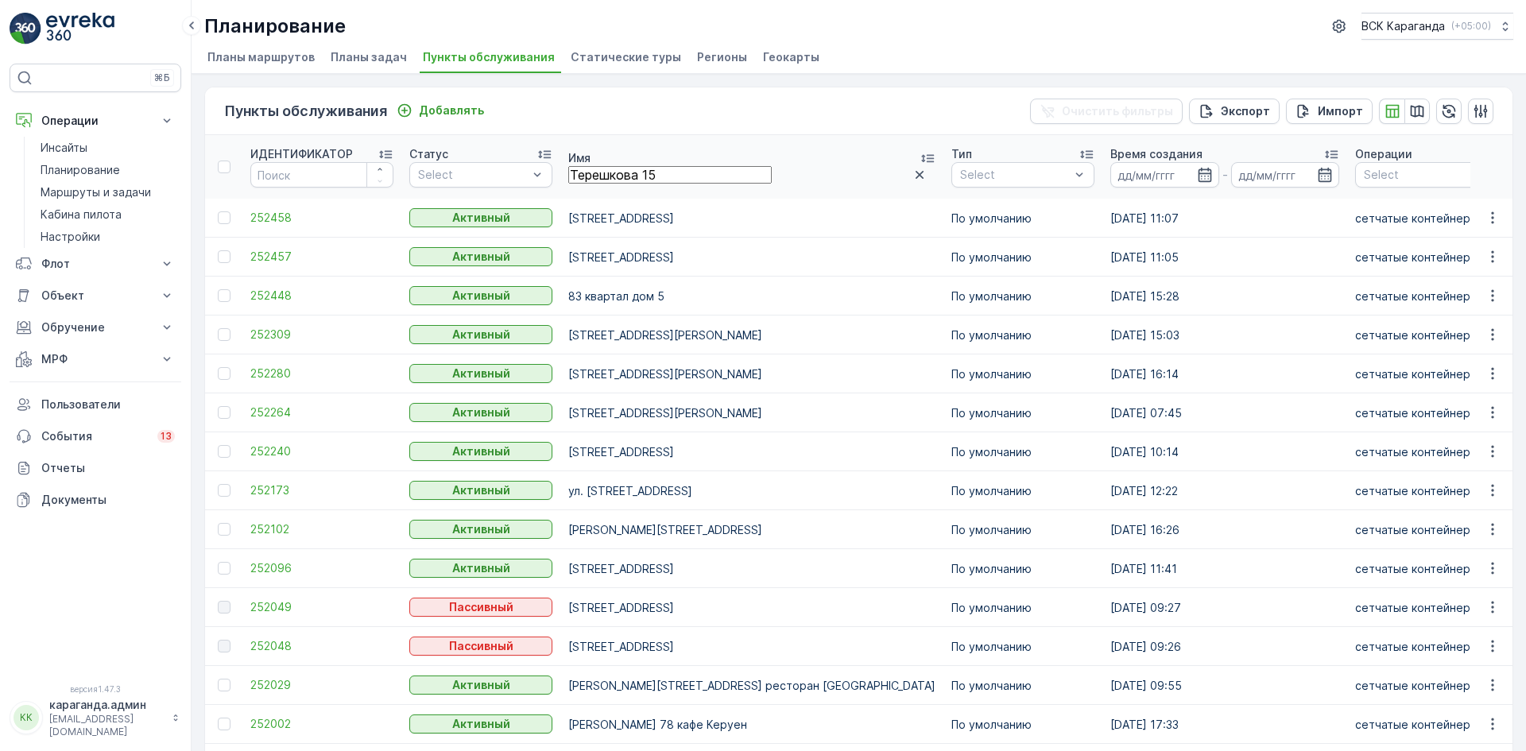
type input "Терешкова 15"
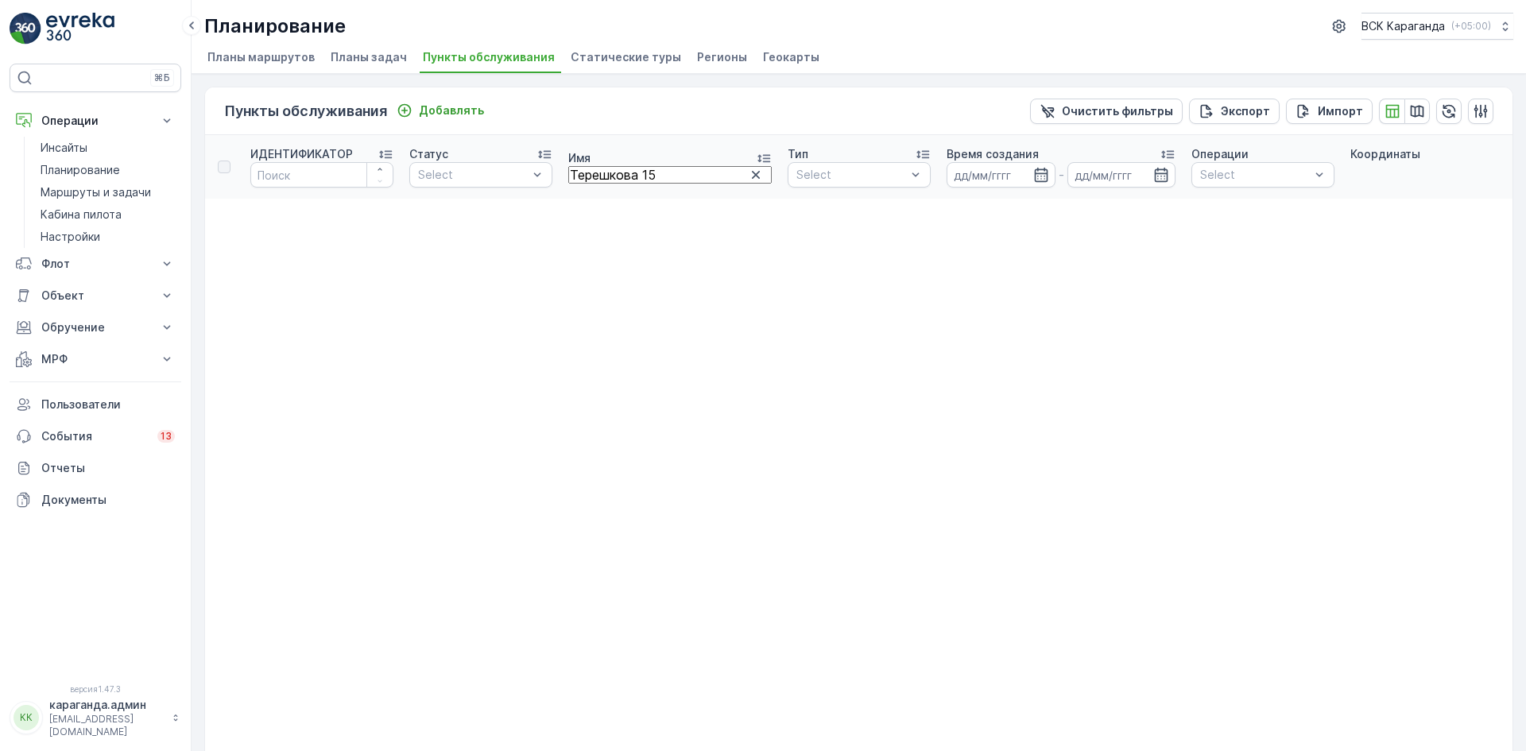
drag, startPoint x: 660, startPoint y: 175, endPoint x: 408, endPoint y: 176, distance: 251.9
click at [409, 176] on tr "ИДЕНТИФИКАТОР Статус Select Имя Терешкова 15 Тип Select Время создания - Операц…" at bounding box center [1382, 167] width 2354 height 64
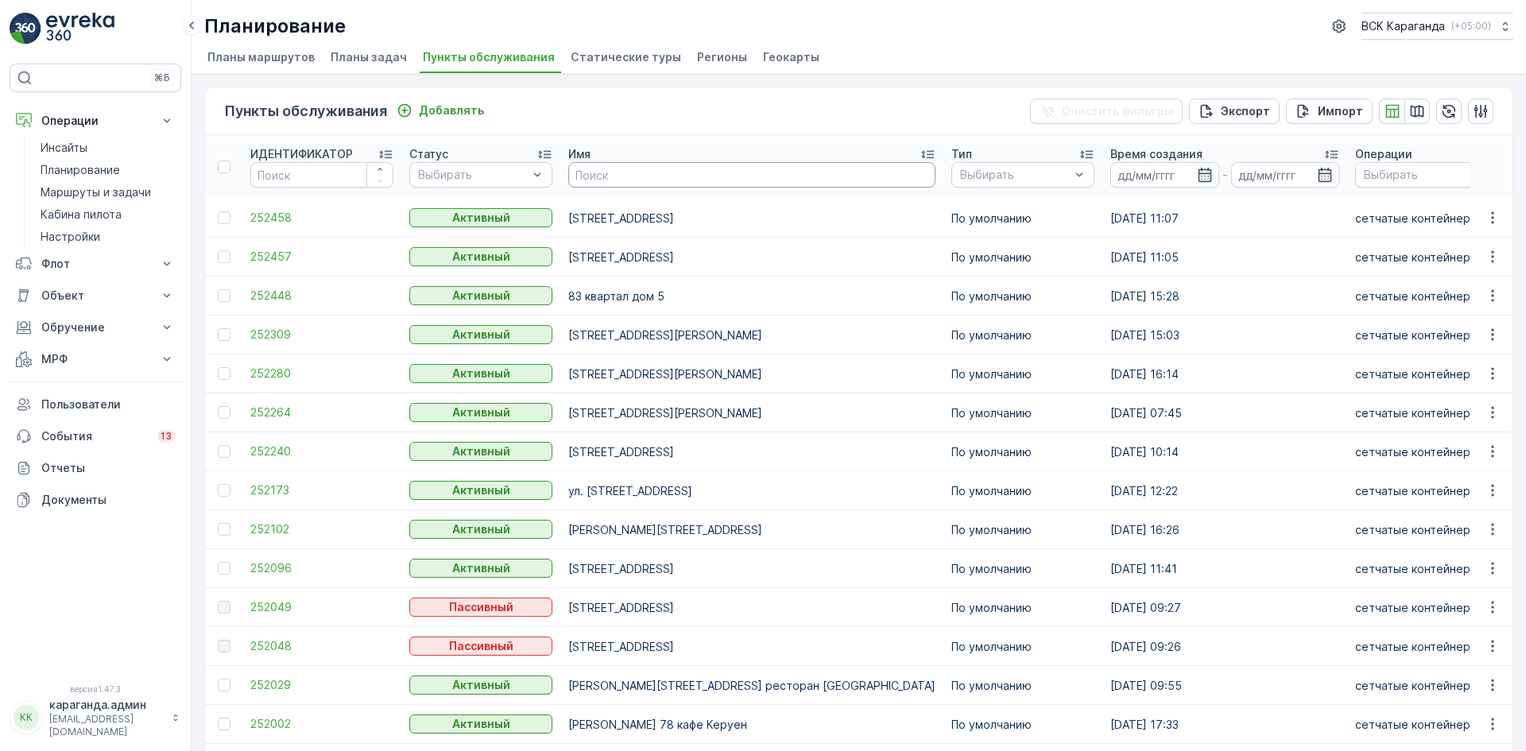
click at [648, 180] on input "text" at bounding box center [751, 174] width 367 height 25
type input "терешкова 15"
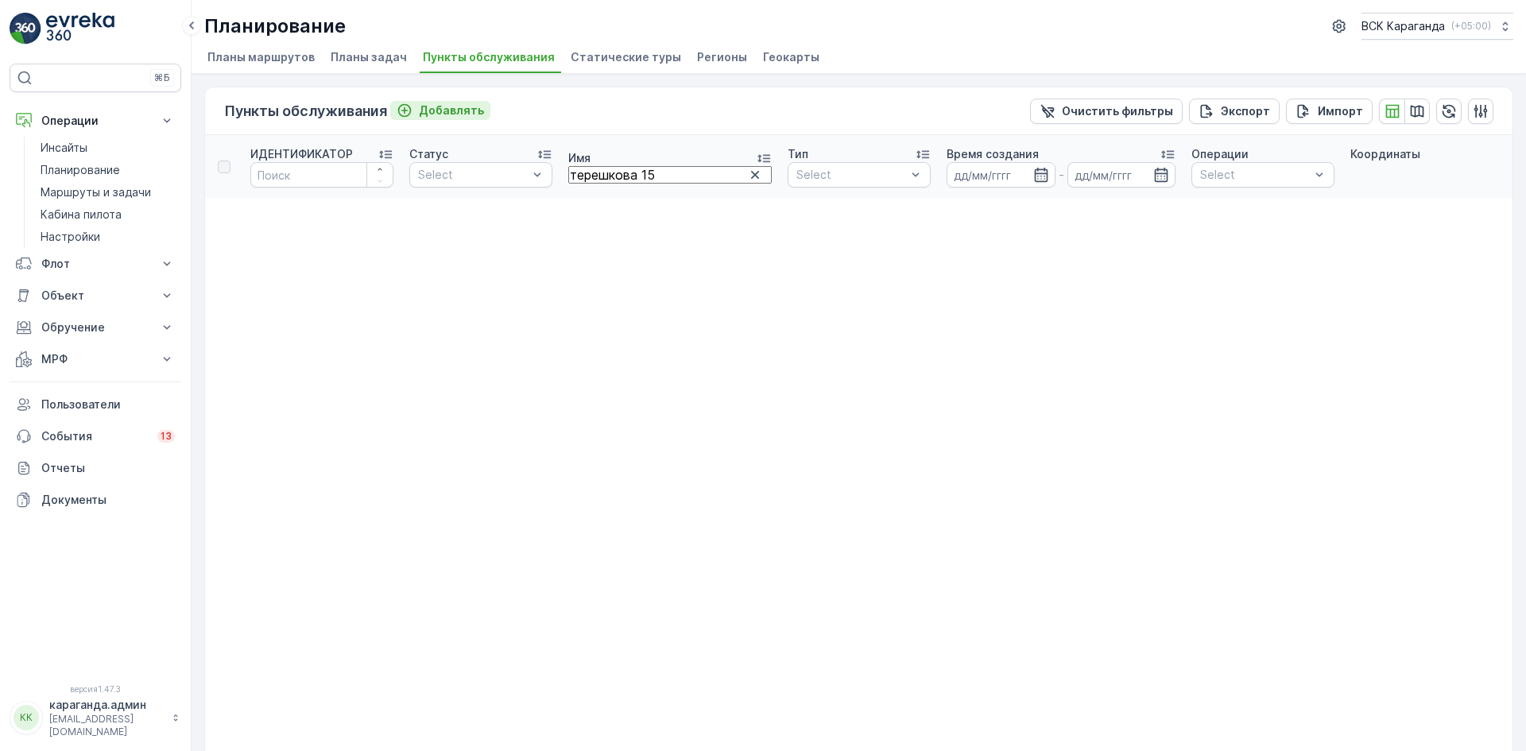
click at [418, 107] on div "Добавлять" at bounding box center [440, 111] width 87 height 16
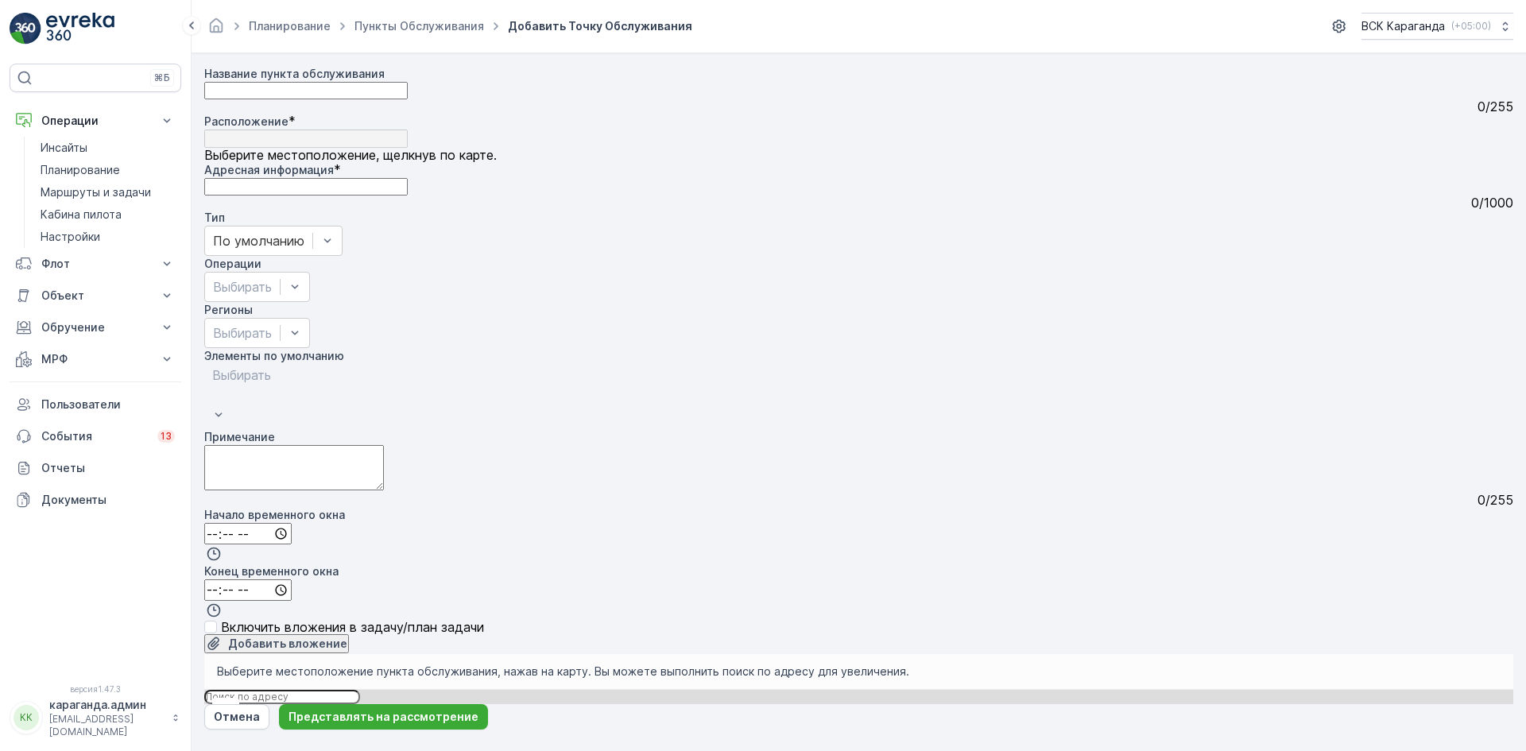
click at [360, 690] on input "text" at bounding box center [282, 697] width 156 height 14
click at [360, 690] on input "Терешкова 15" at bounding box center [282, 697] width 156 height 14
type input "Терешкова 15 кара"
click at [326, 745] on span "Терешкова көшесі 15" at bounding box center [274, 751] width 103 height 12
type input "49.8214954,73.11545679999999"
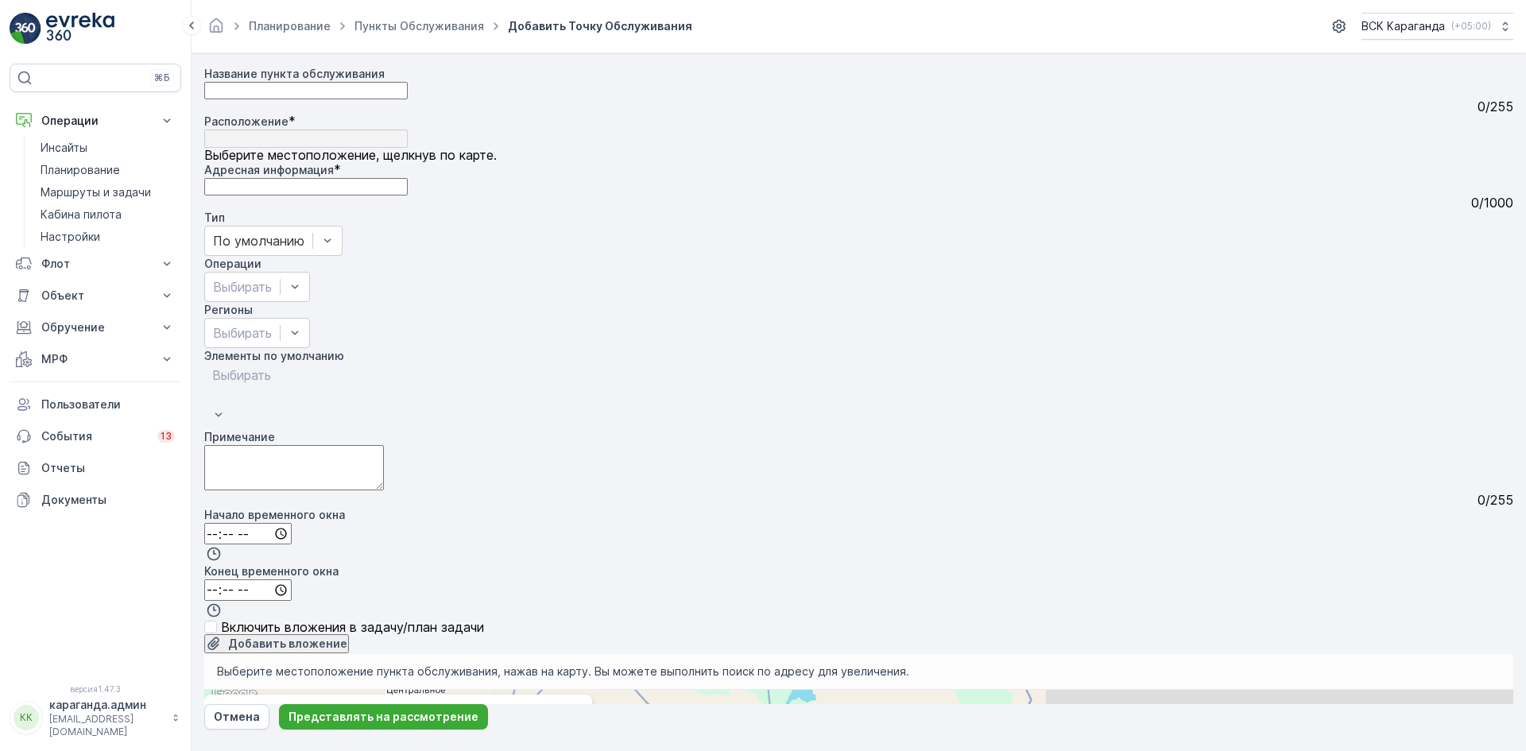
type Info "Tereshkova St 15, Karaganda 100000, Kazakhstan"
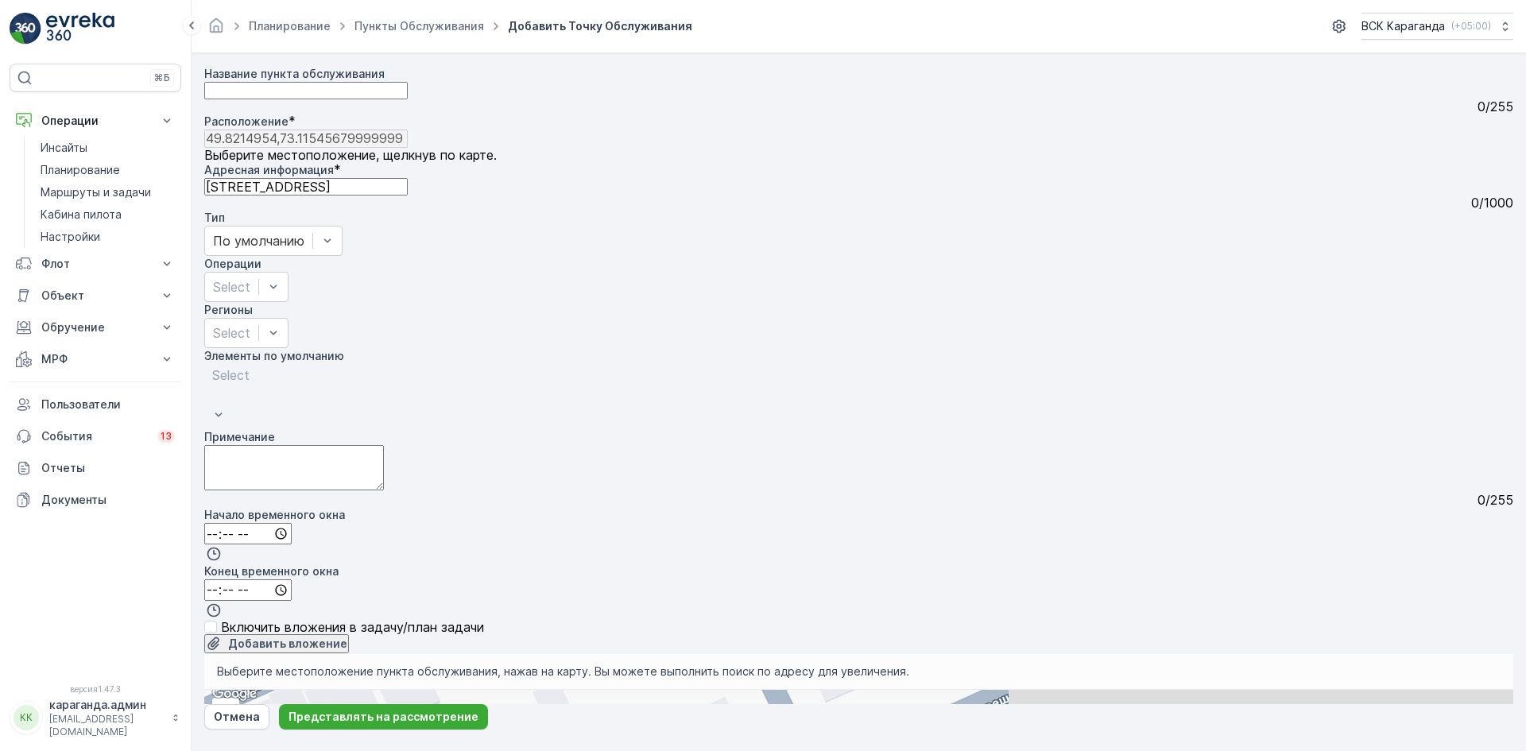
click at [1155, 690] on div "+ − Спутник Дорожная карта Местность Гибридный Листовка Сочетания клавиш Картог…" at bounding box center [858, 697] width 1309 height 14
type input "49.82111996729894,73.11502144061207"
type Info "R4C8+[STREET_ADDRESS]"
drag, startPoint x: 1320, startPoint y: 400, endPoint x: 953, endPoint y: 497, distance: 379.7
click at [953, 690] on div "+ − Спутник Дорожная карта Местность Гибридный Листовка Сочетания клавиш Картог…" at bounding box center [858, 697] width 1309 height 14
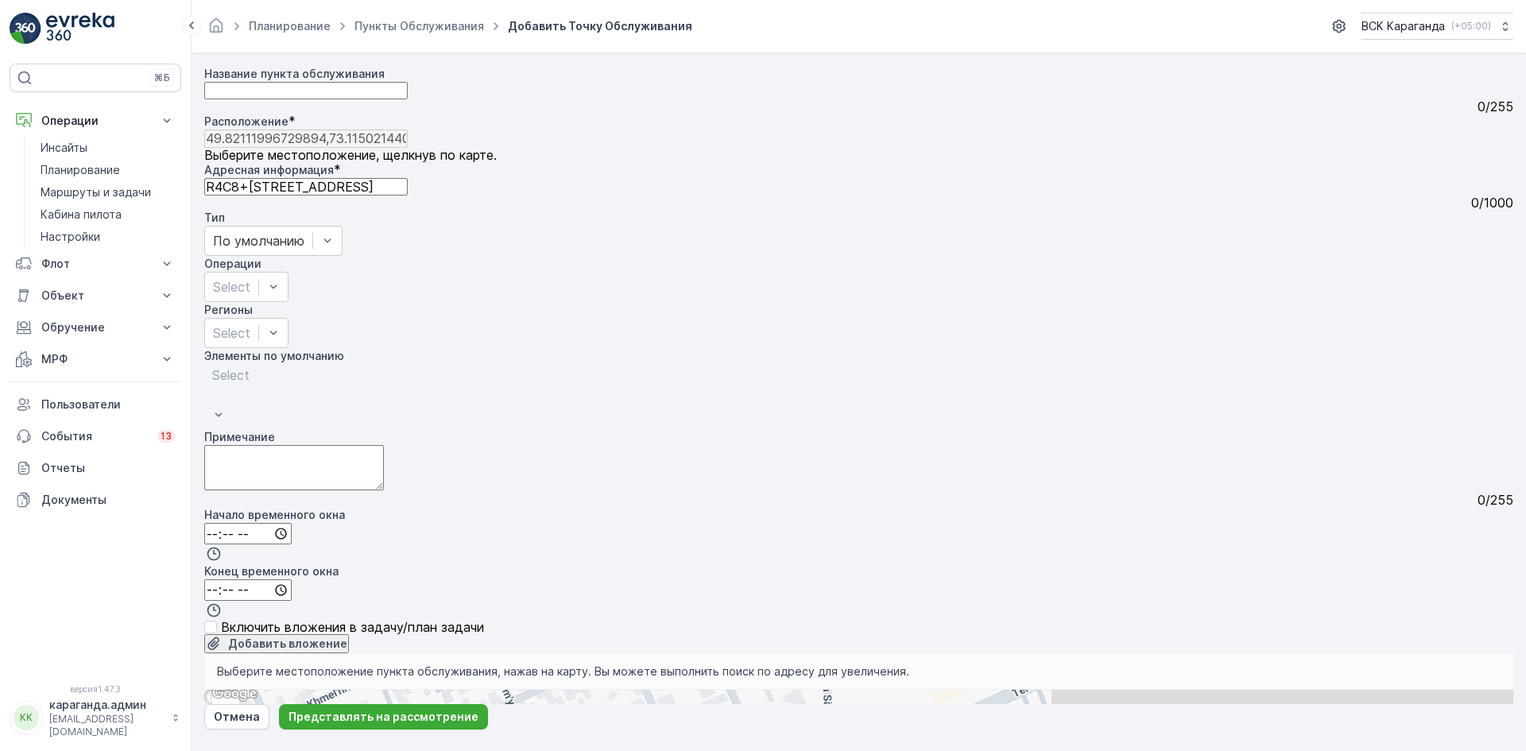
drag, startPoint x: 1258, startPoint y: 440, endPoint x: 1342, endPoint y: 350, distance: 123.1
click at [1342, 690] on div "+ − Спутник Дорожная карта Местность Гибридный Листовка Сочетания клавиш Картог…" at bounding box center [858, 697] width 1309 height 14
click at [383, 99] on Name "Название пункта обслуживания" at bounding box center [305, 90] width 203 height 17
type Name "Т"
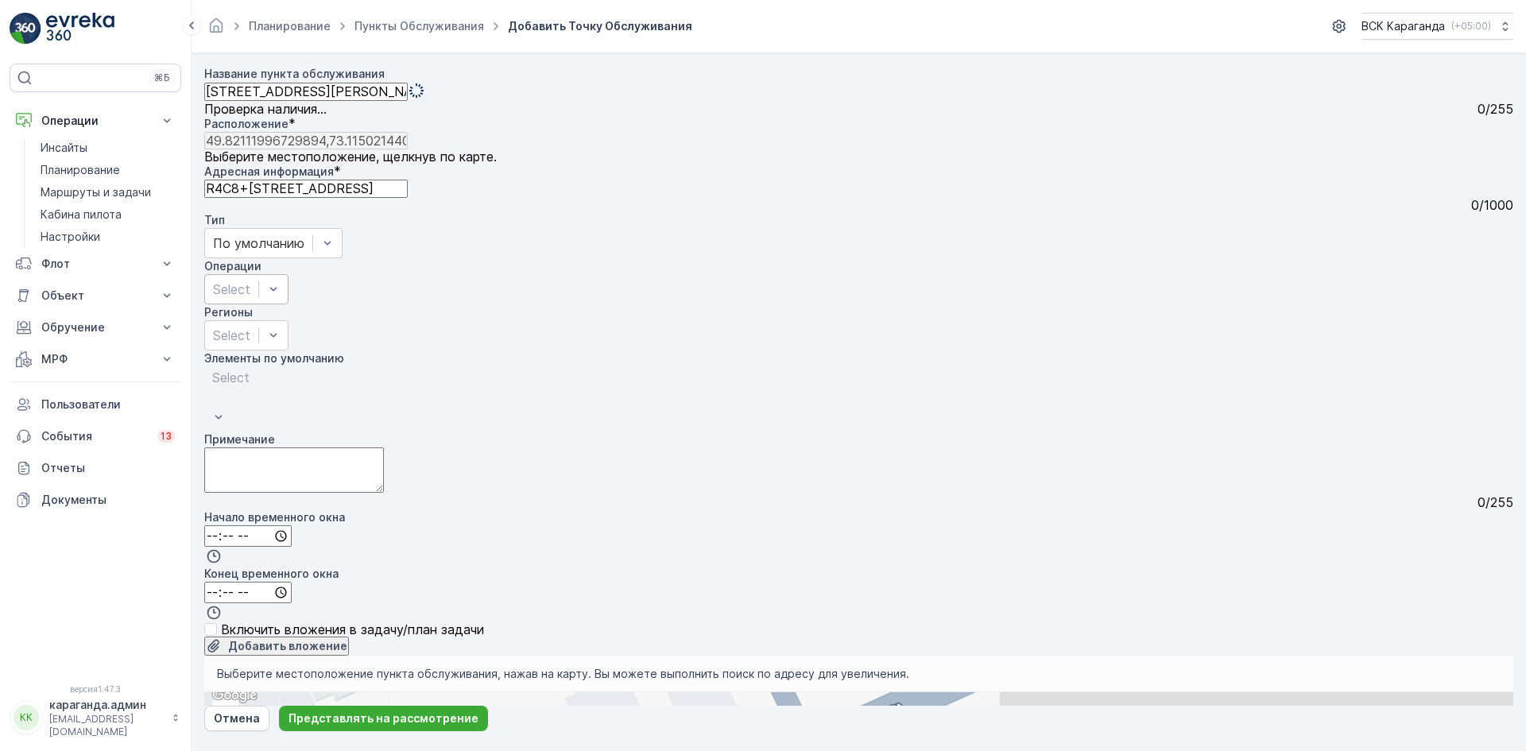
type Name "[STREET_ADDRESS][PERSON_NAME]"
click at [250, 281] on div at bounding box center [231, 289] width 37 height 17
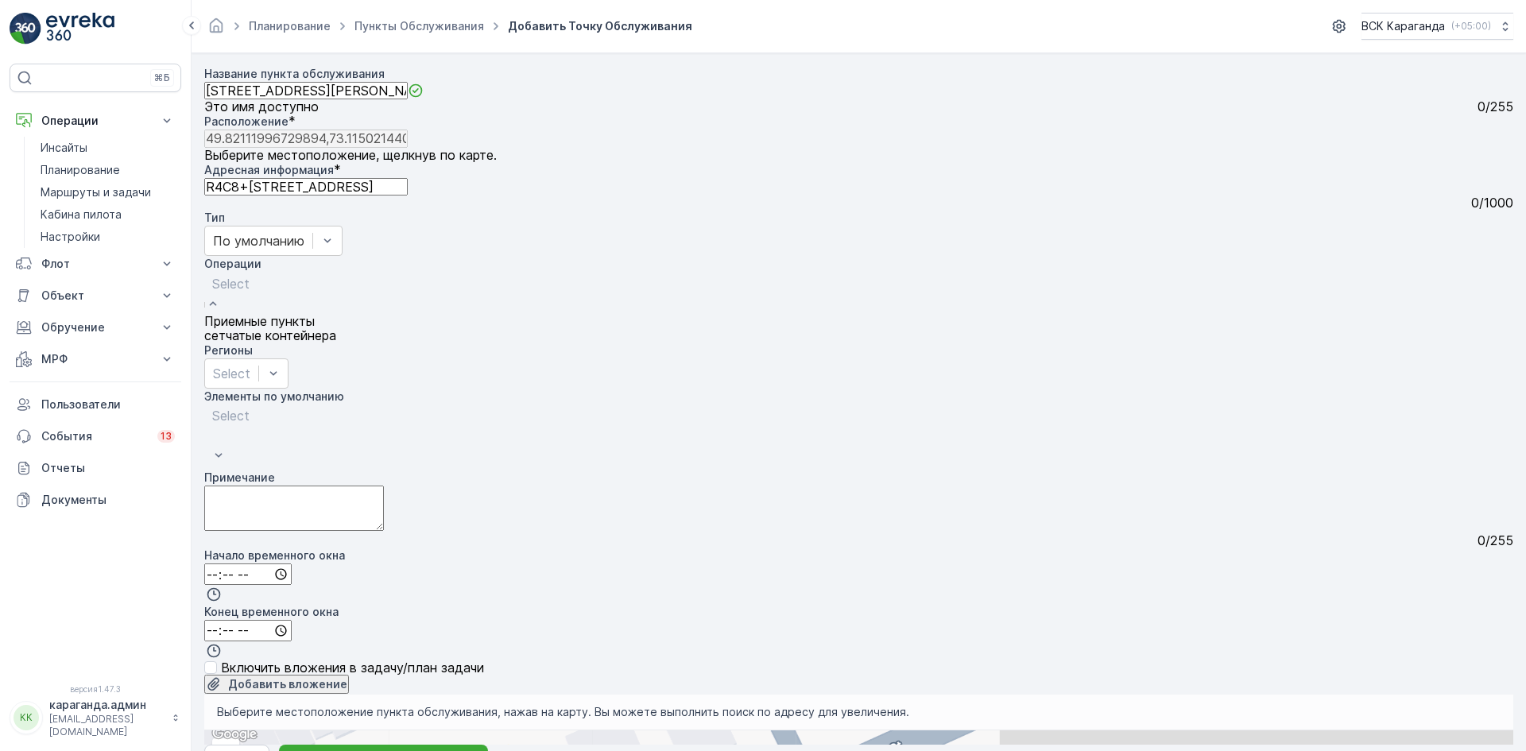
drag, startPoint x: 631, startPoint y: 331, endPoint x: 535, endPoint y: 337, distance: 96.3
click at [336, 331] on span "сетчатыe контейнера" at bounding box center [270, 335] width 132 height 14
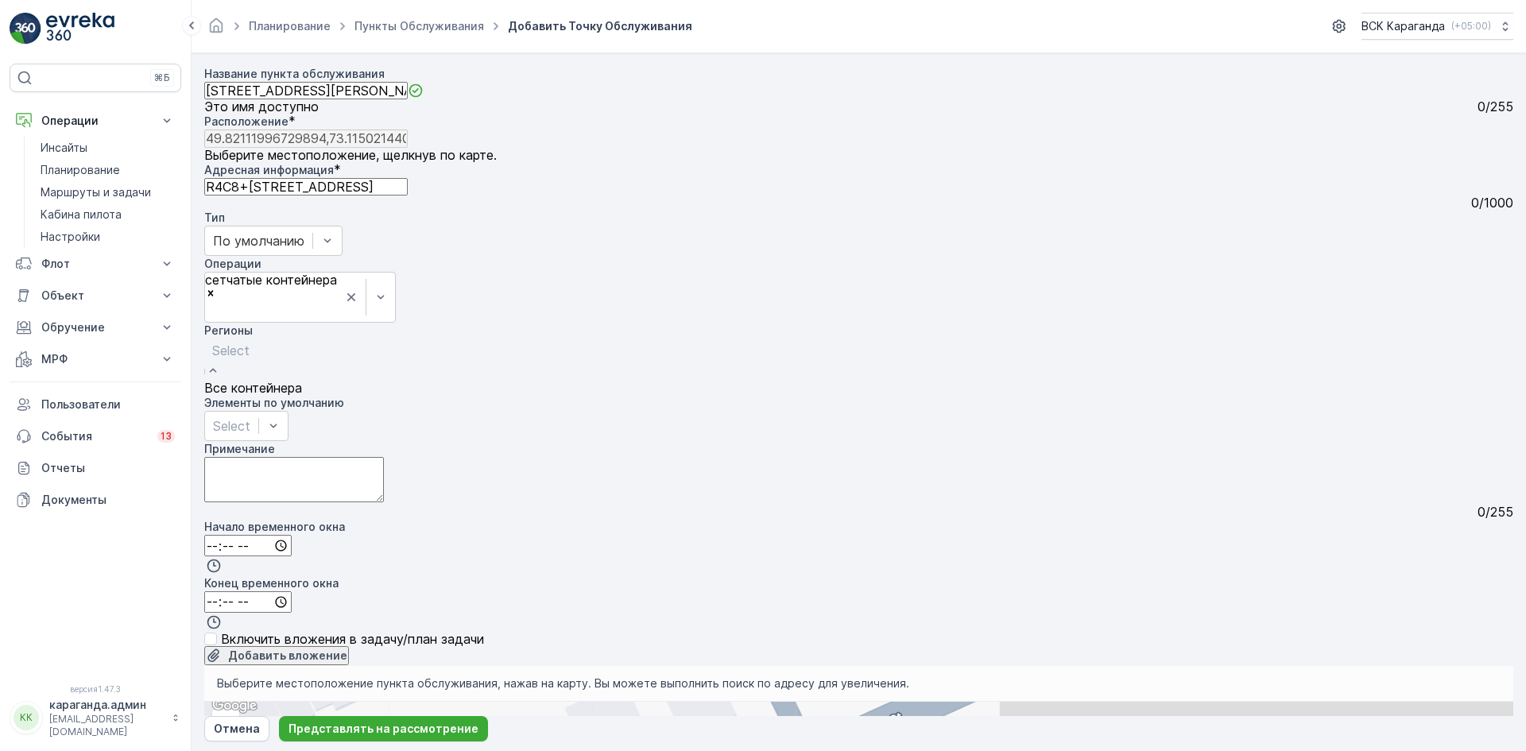
click at [294, 342] on div at bounding box center [253, 350] width 82 height 17
click at [302, 381] on div "Все контейнера" at bounding box center [253, 388] width 98 height 14
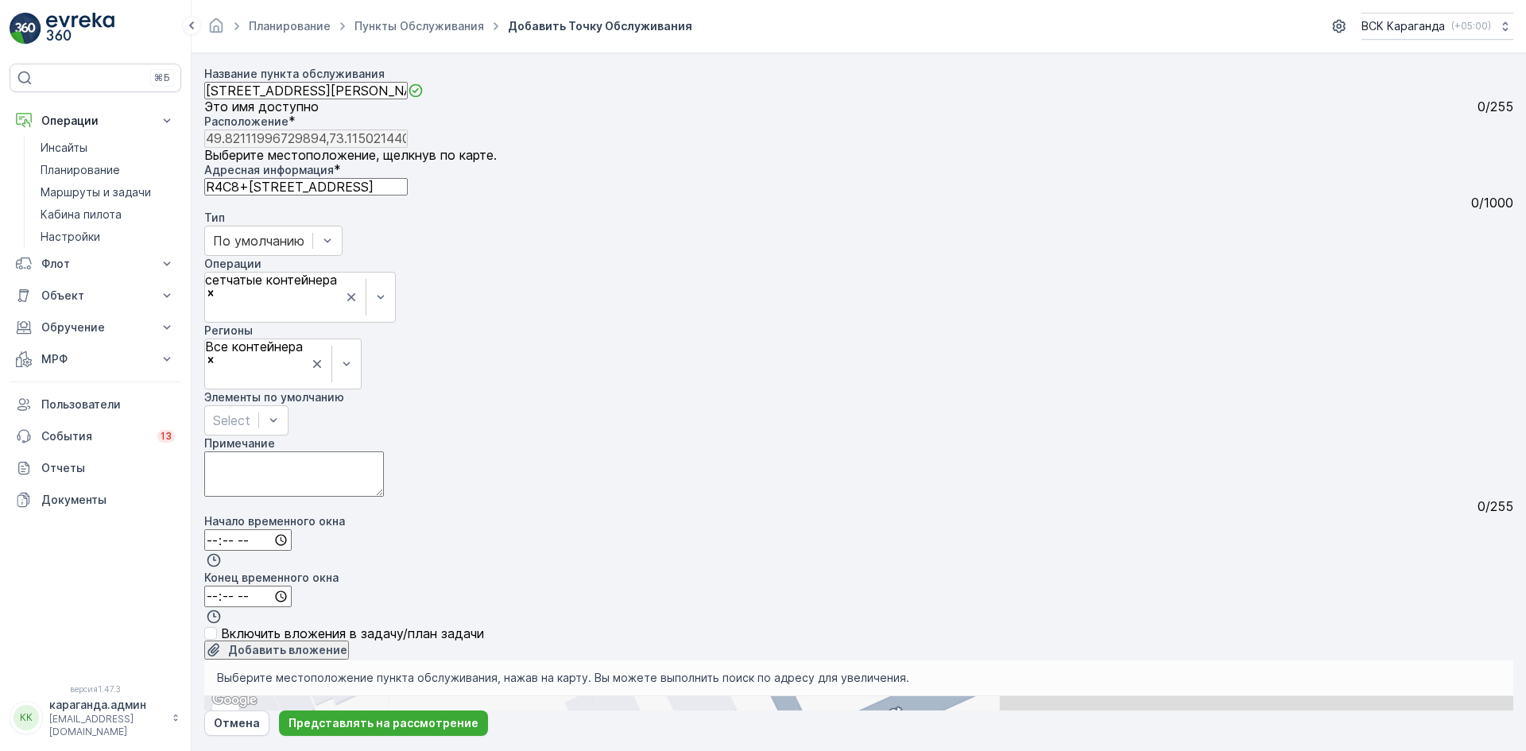
click at [233, 529] on input "time" at bounding box center [247, 539] width 87 height 21
click at [228, 710] on font "06" at bounding box center [221, 717] width 14 height 14
type input "06:00"
click at [292, 586] on input "time" at bounding box center [247, 596] width 87 height 21
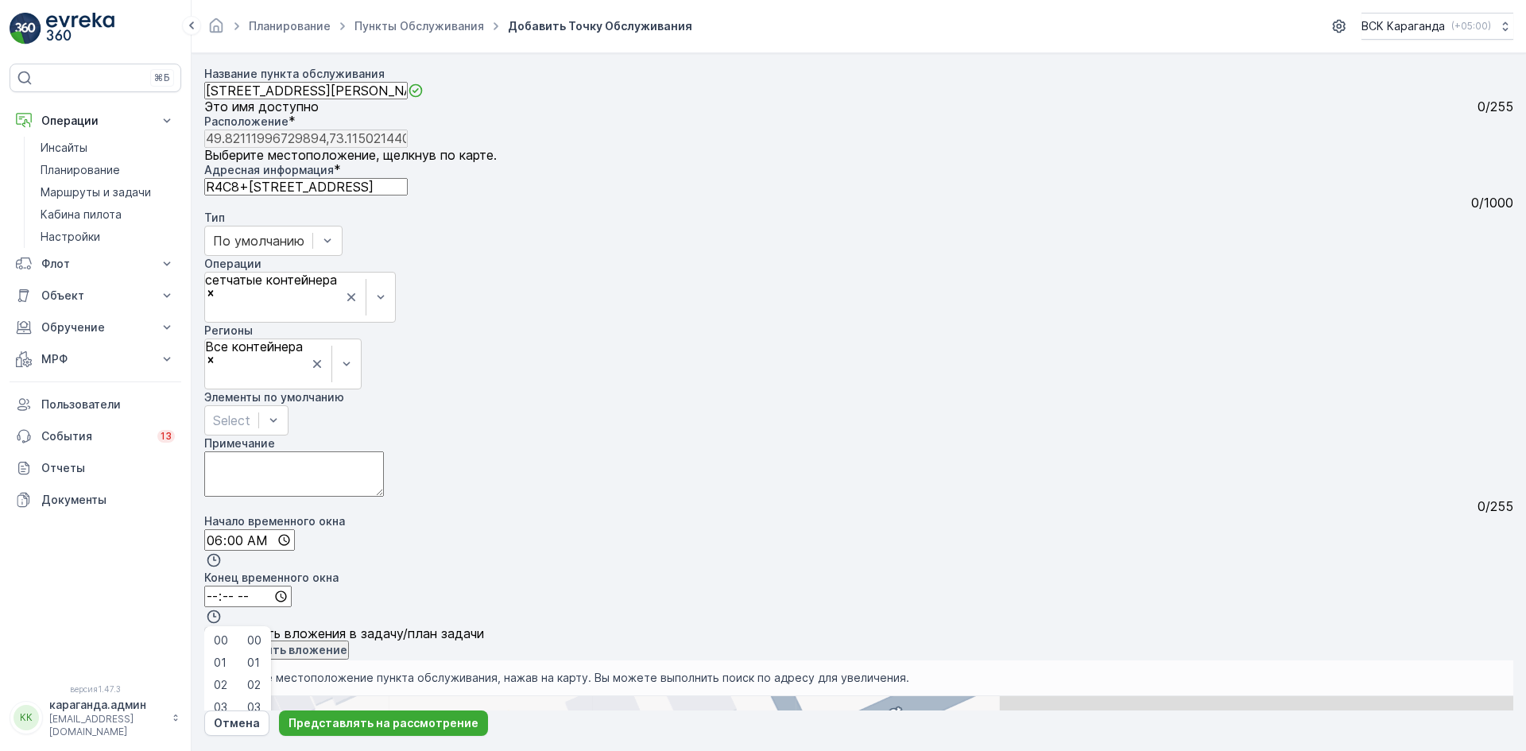
scroll to position [381, 0]
type input "22:00"
click at [428, 722] on font "Представлять на рассмотрение" at bounding box center [383, 723] width 190 height 14
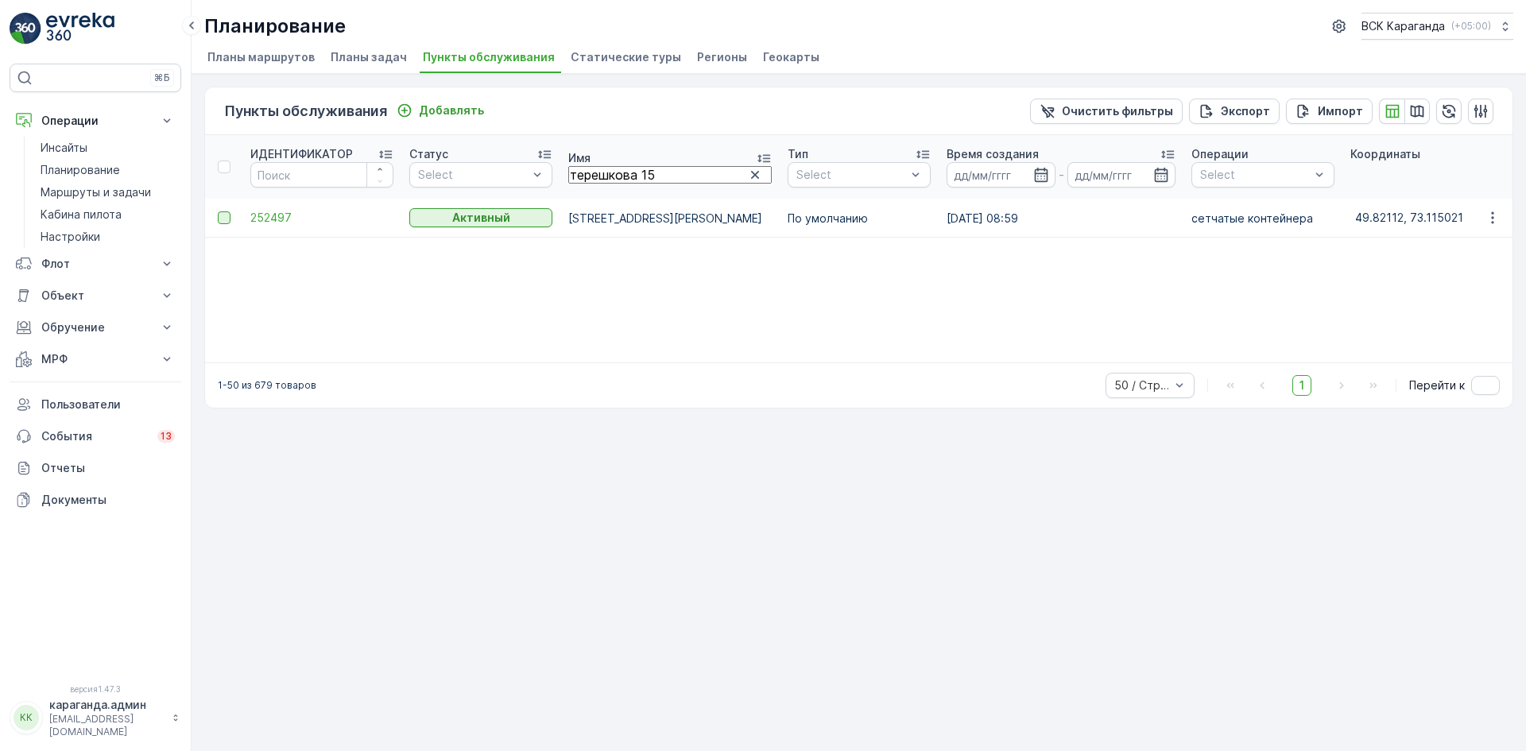
click at [223, 222] on div at bounding box center [224, 217] width 13 height 13
click at [218, 211] on input "checkbox" at bounding box center [218, 211] width 0 height 0
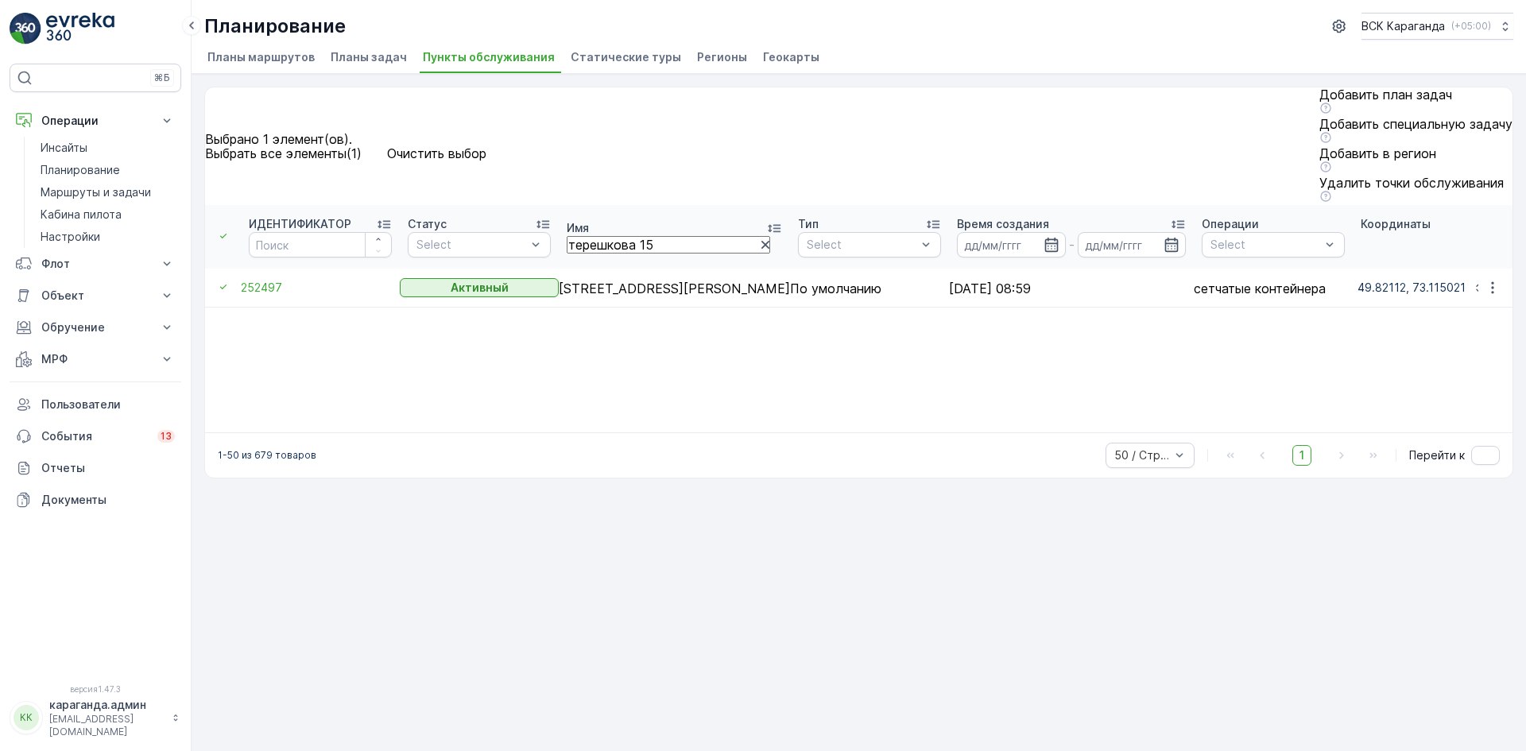
click at [1319, 103] on font "Добавить план задач" at bounding box center [1385, 95] width 133 height 16
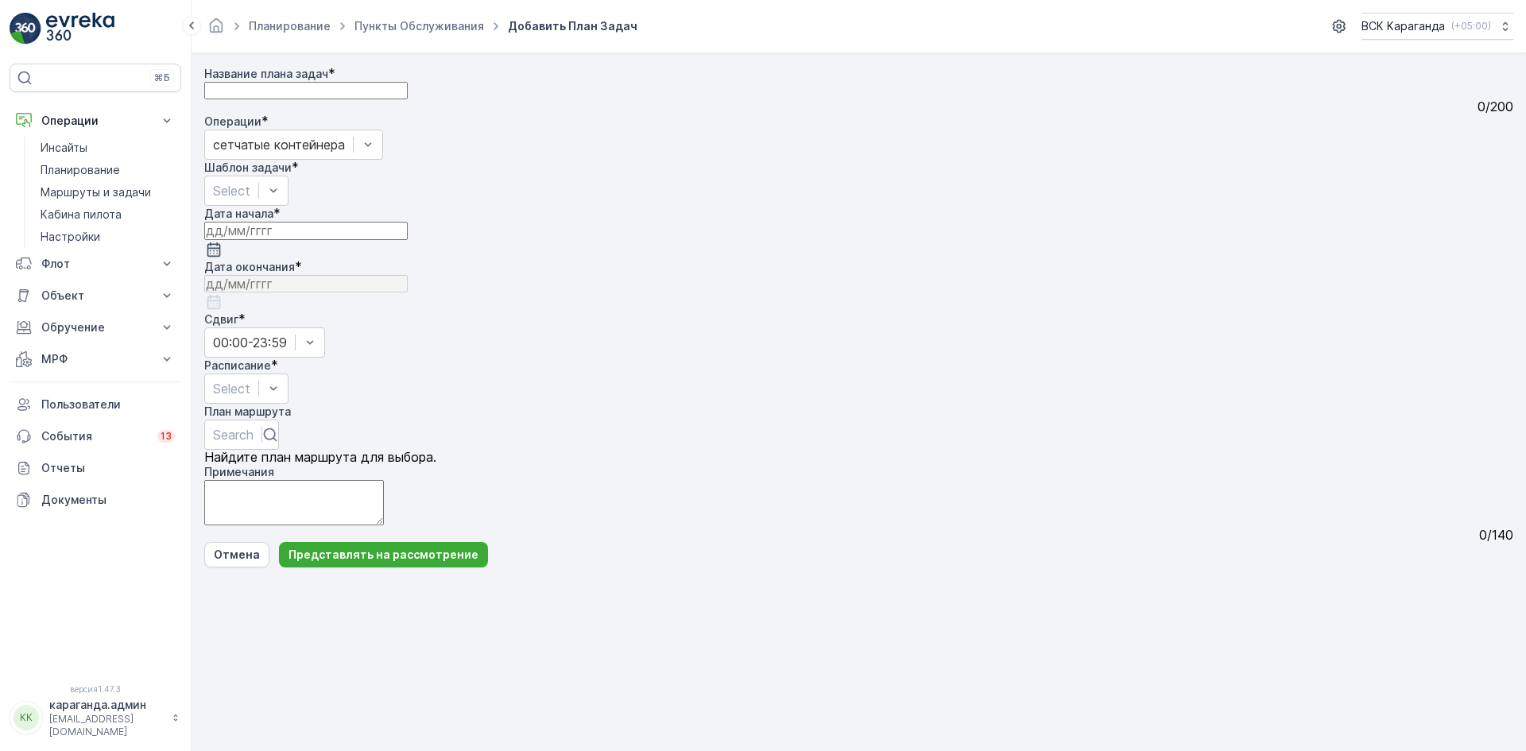
click at [335, 99] on Name "Название плана задач" at bounding box center [305, 90] width 203 height 17
type Name "все контейнера"
drag, startPoint x: 567, startPoint y: 200, endPoint x: 568, endPoint y: 208, distance: 8.0
click at [288, 201] on div "Select" at bounding box center [246, 191] width 84 height 30
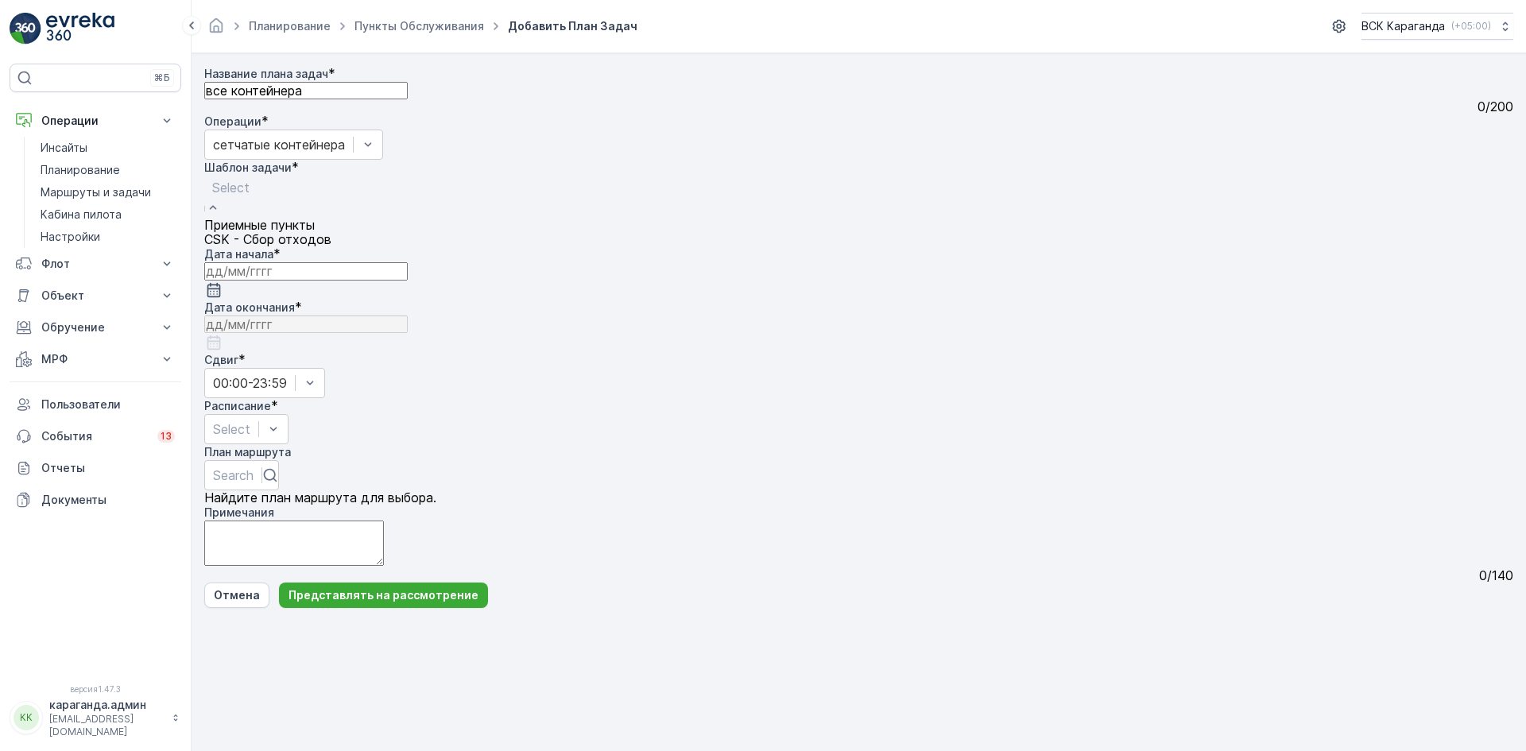
click at [331, 246] on span "CSK - Сбор отходов" at bounding box center [267, 239] width 127 height 14
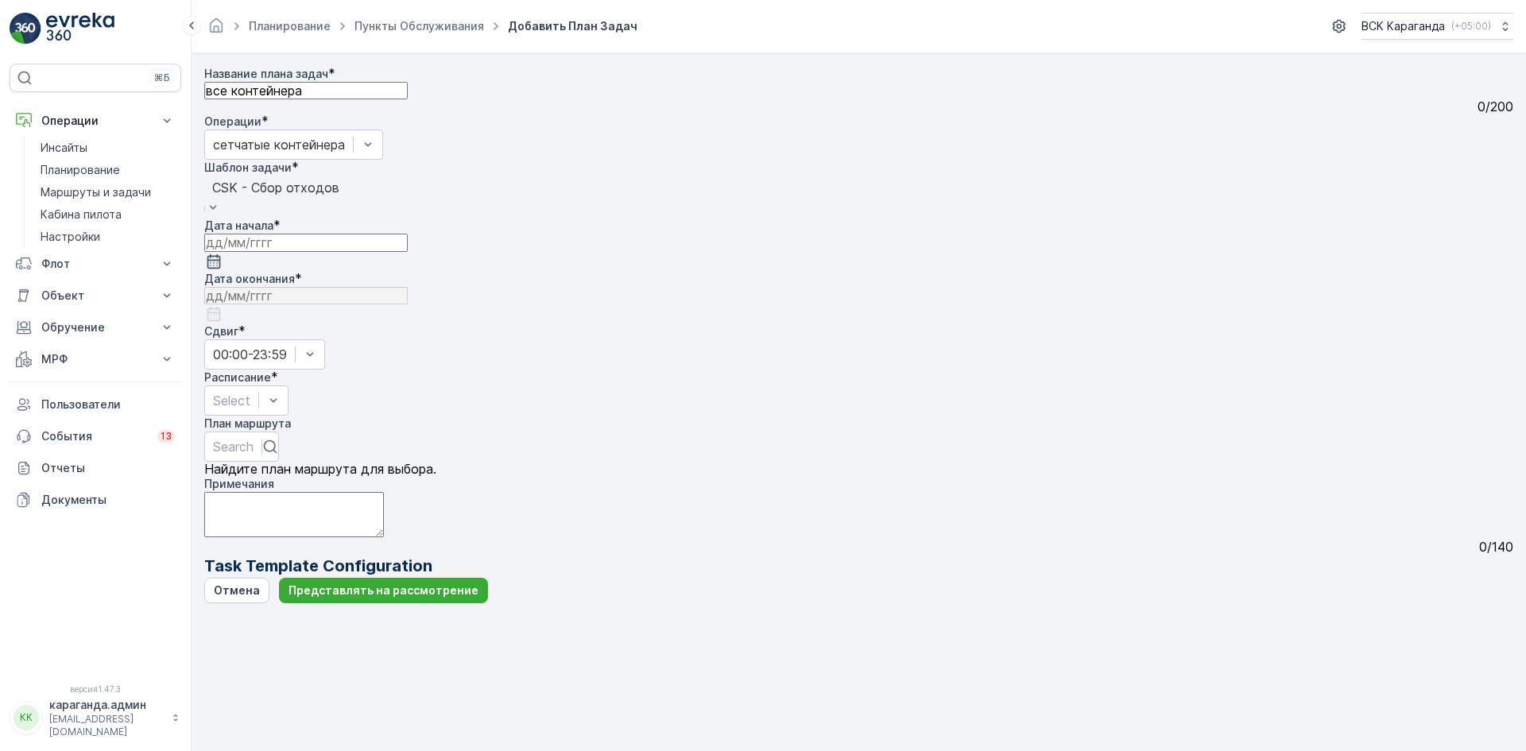
click at [221, 256] on icon "button" at bounding box center [214, 261] width 14 height 14
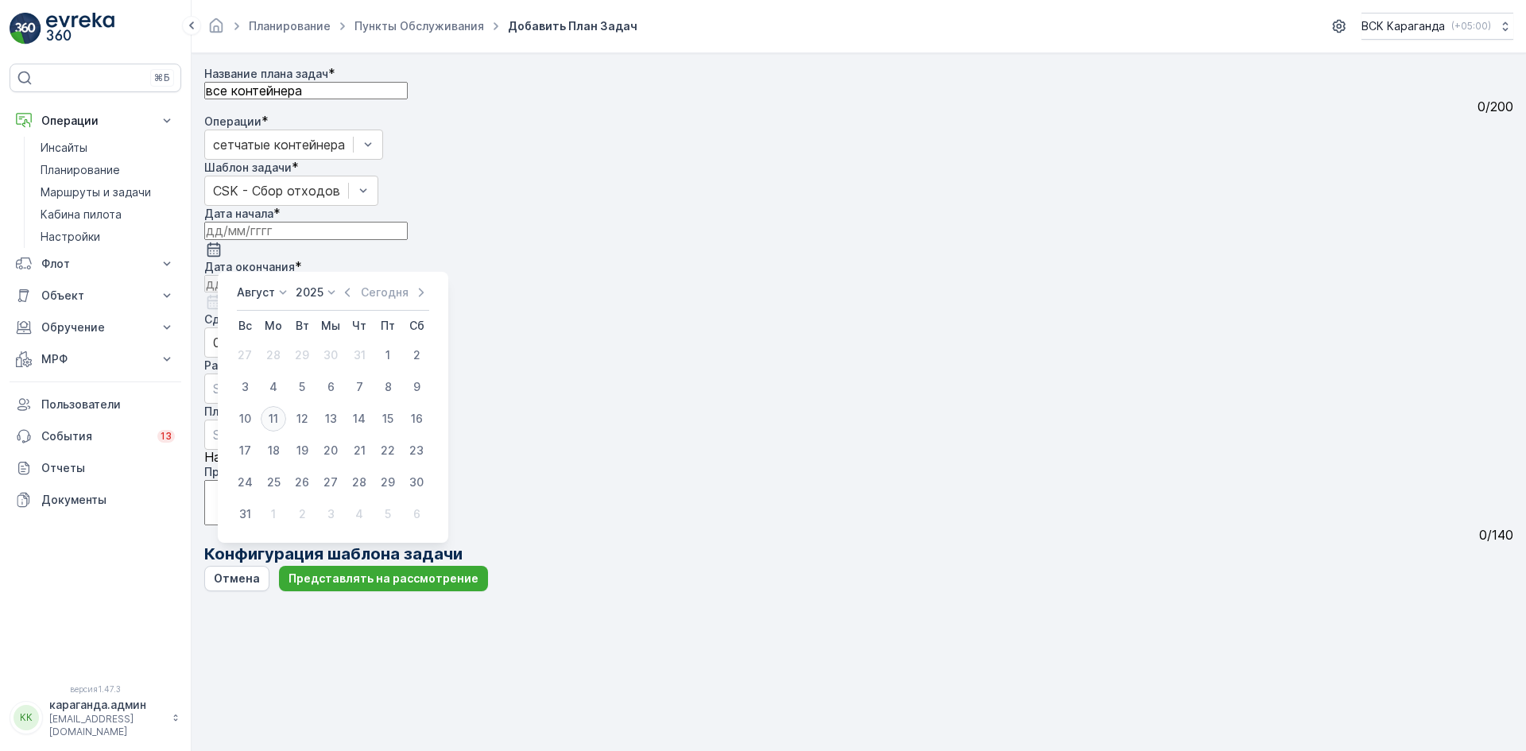
click at [273, 422] on font "11" at bounding box center [274, 419] width 10 height 14
type input "[DATE]"
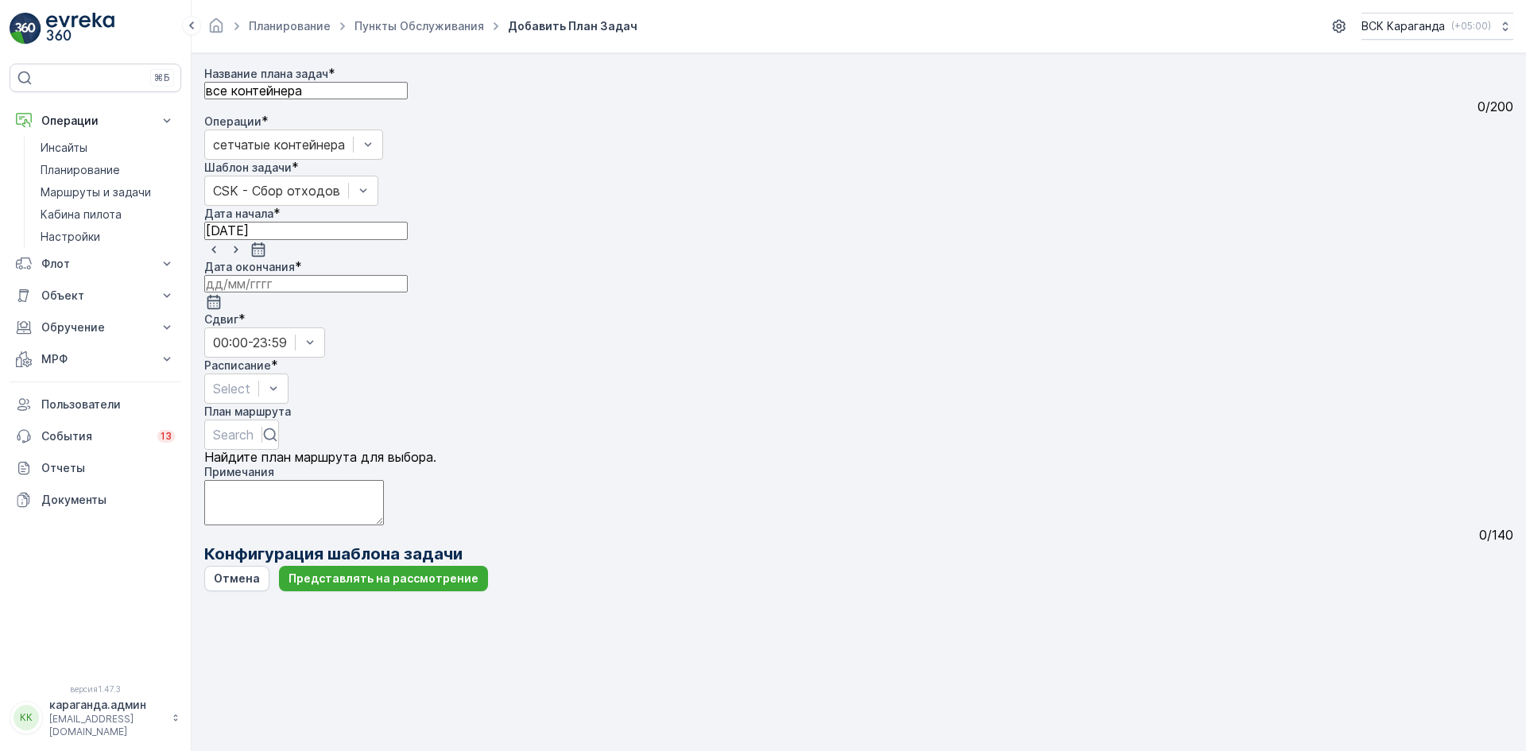
click at [408, 275] on input at bounding box center [305, 283] width 203 height 17
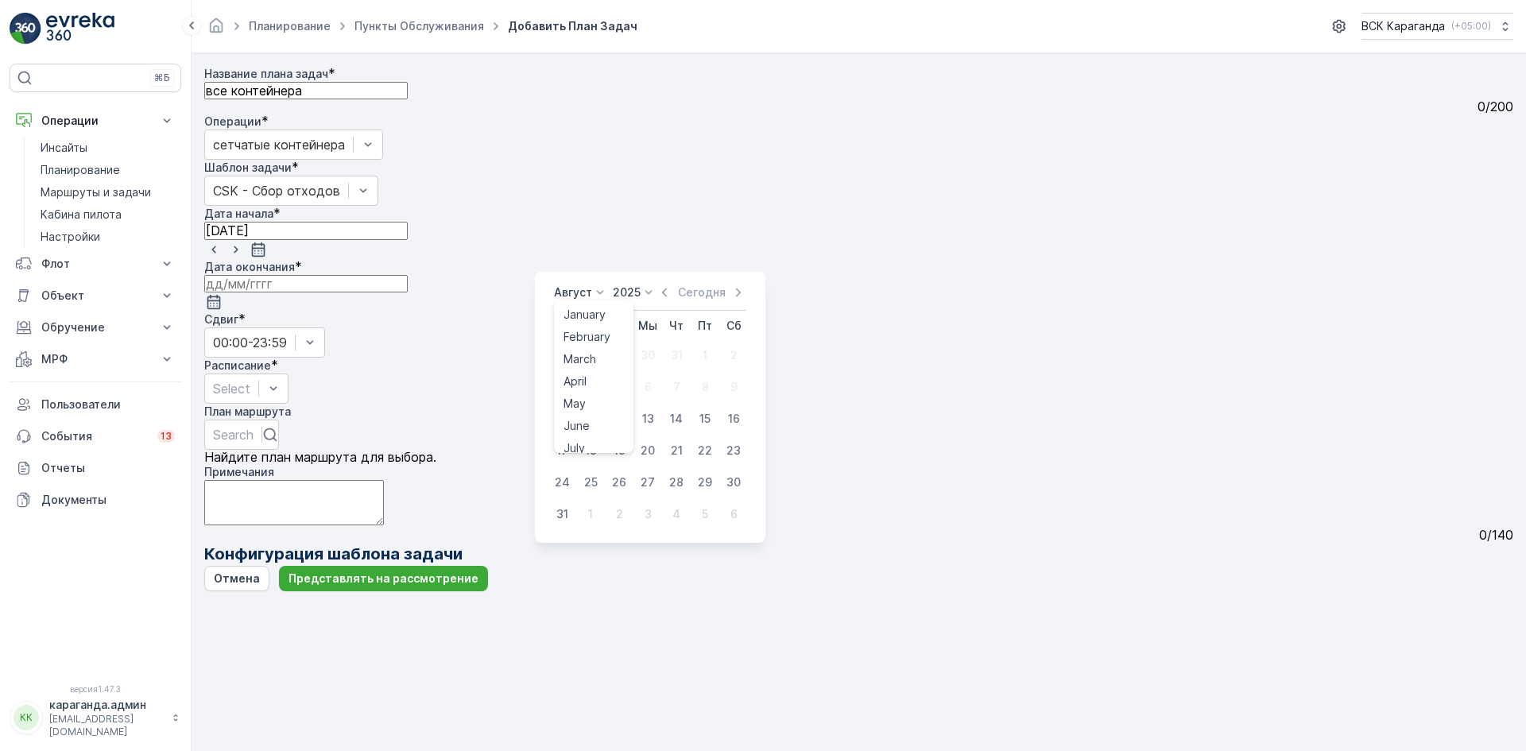
click at [557, 289] on font "Август" at bounding box center [573, 292] width 38 height 14
click at [585, 436] on font "декабрь" at bounding box center [586, 438] width 47 height 14
click at [652, 480] on font "31" at bounding box center [648, 482] width 12 height 14
type input "31.12.2025"
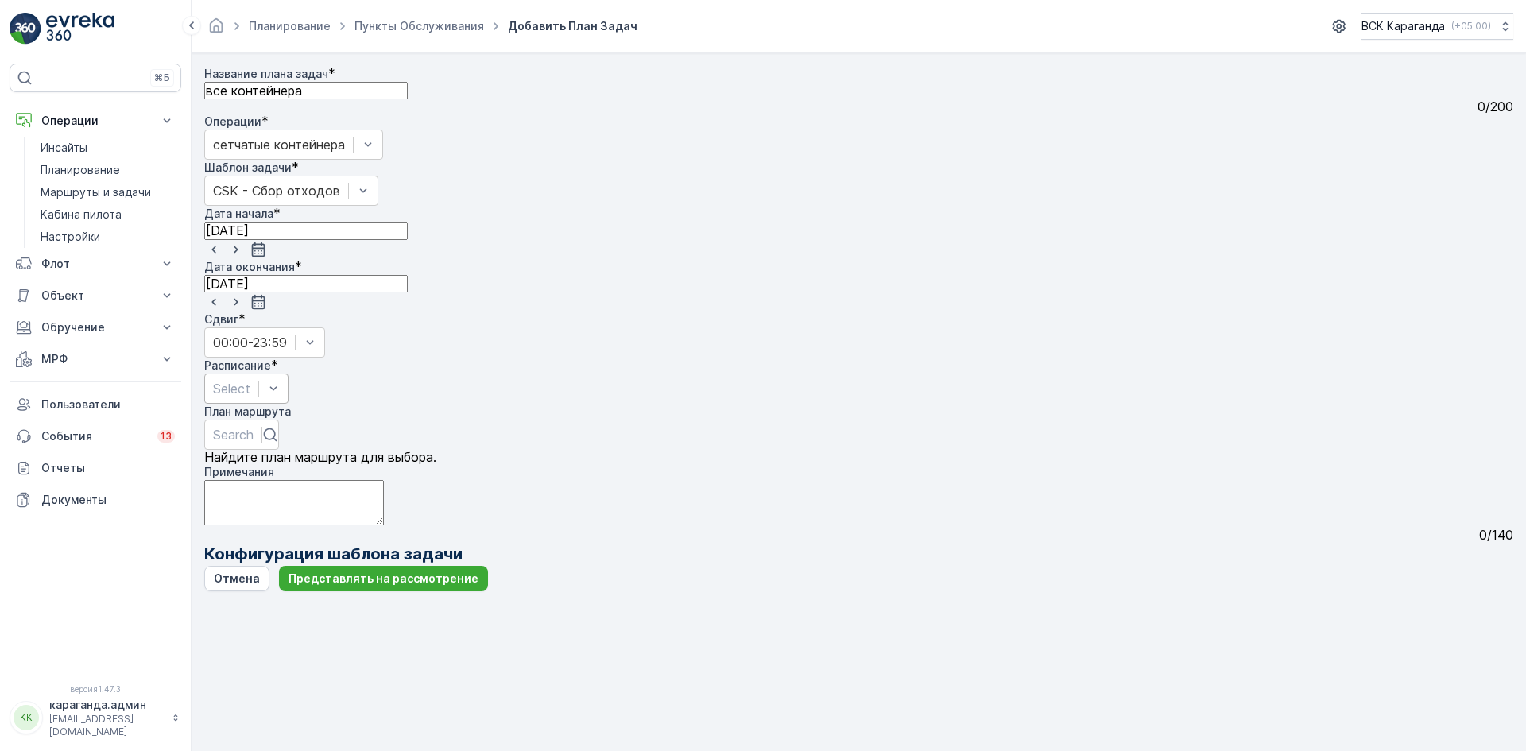
click at [250, 380] on div at bounding box center [231, 388] width 37 height 17
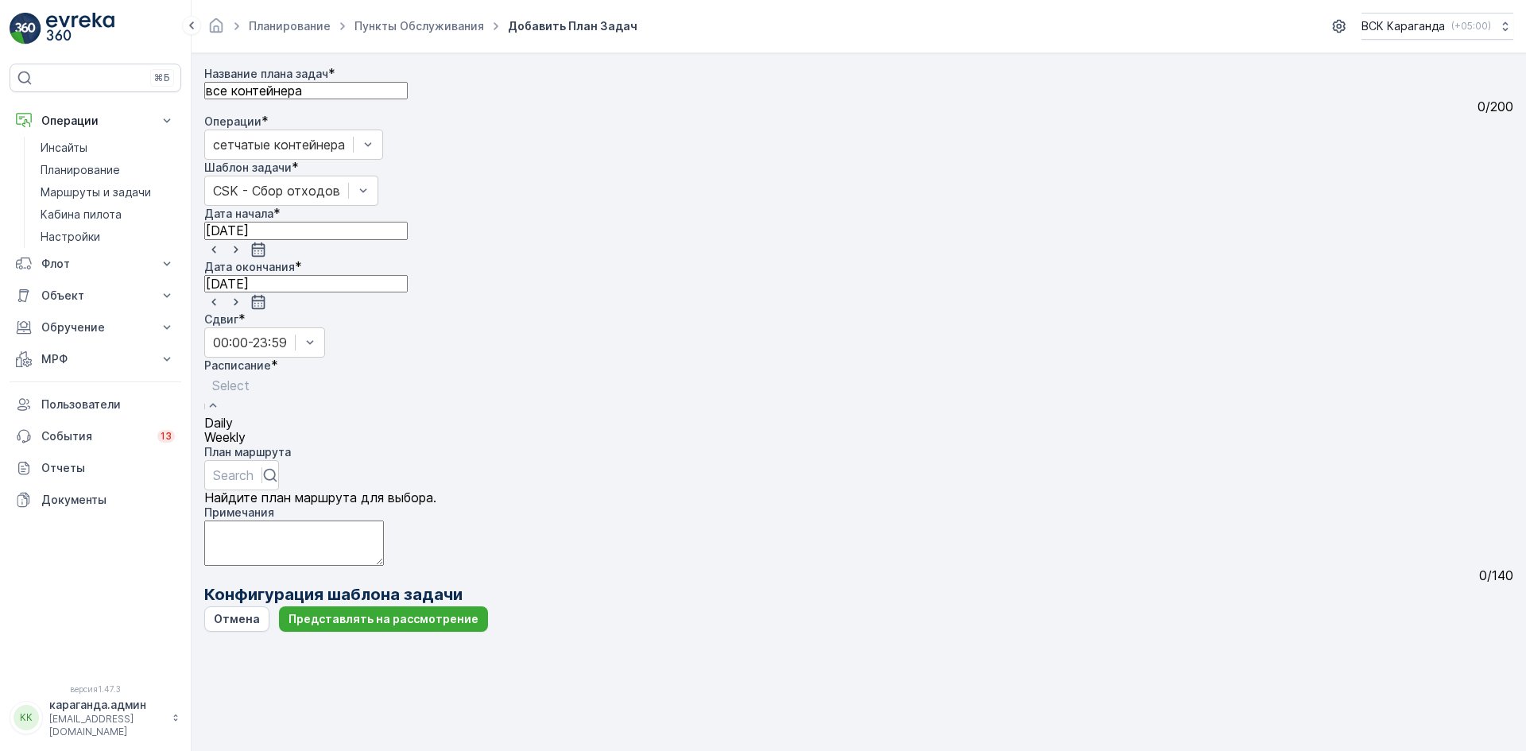
click at [246, 430] on span "Weekly" at bounding box center [224, 437] width 41 height 14
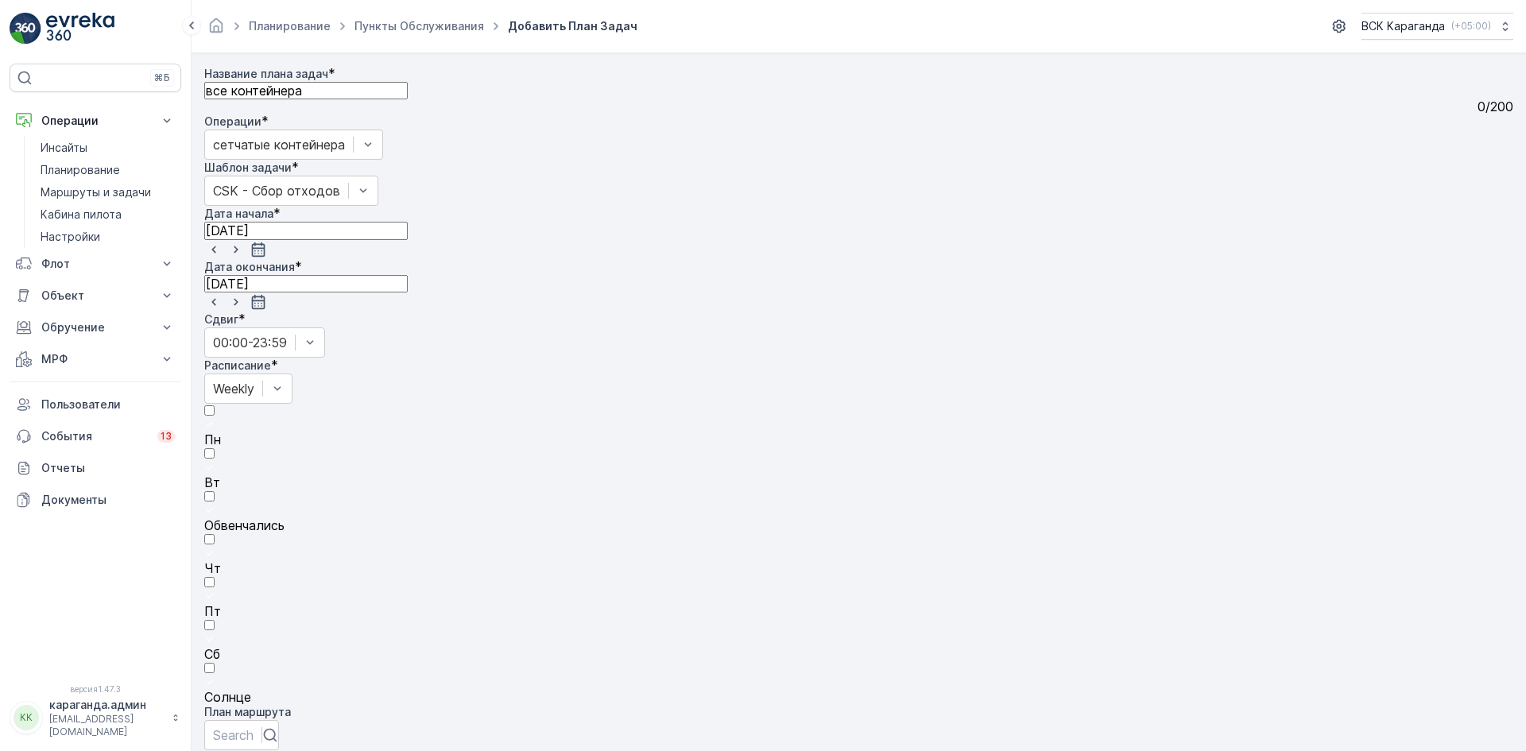
click at [550, 418] on div at bounding box center [858, 425] width 1309 height 14
click at [215, 405] on input "Пн" at bounding box center [209, 410] width 10 height 10
drag, startPoint x: 578, startPoint y: 356, endPoint x: 613, endPoint y: 358, distance: 35.0
click at [579, 461] on div at bounding box center [858, 468] width 1309 height 14
click at [215, 448] on input "Вт" at bounding box center [209, 453] width 10 height 10
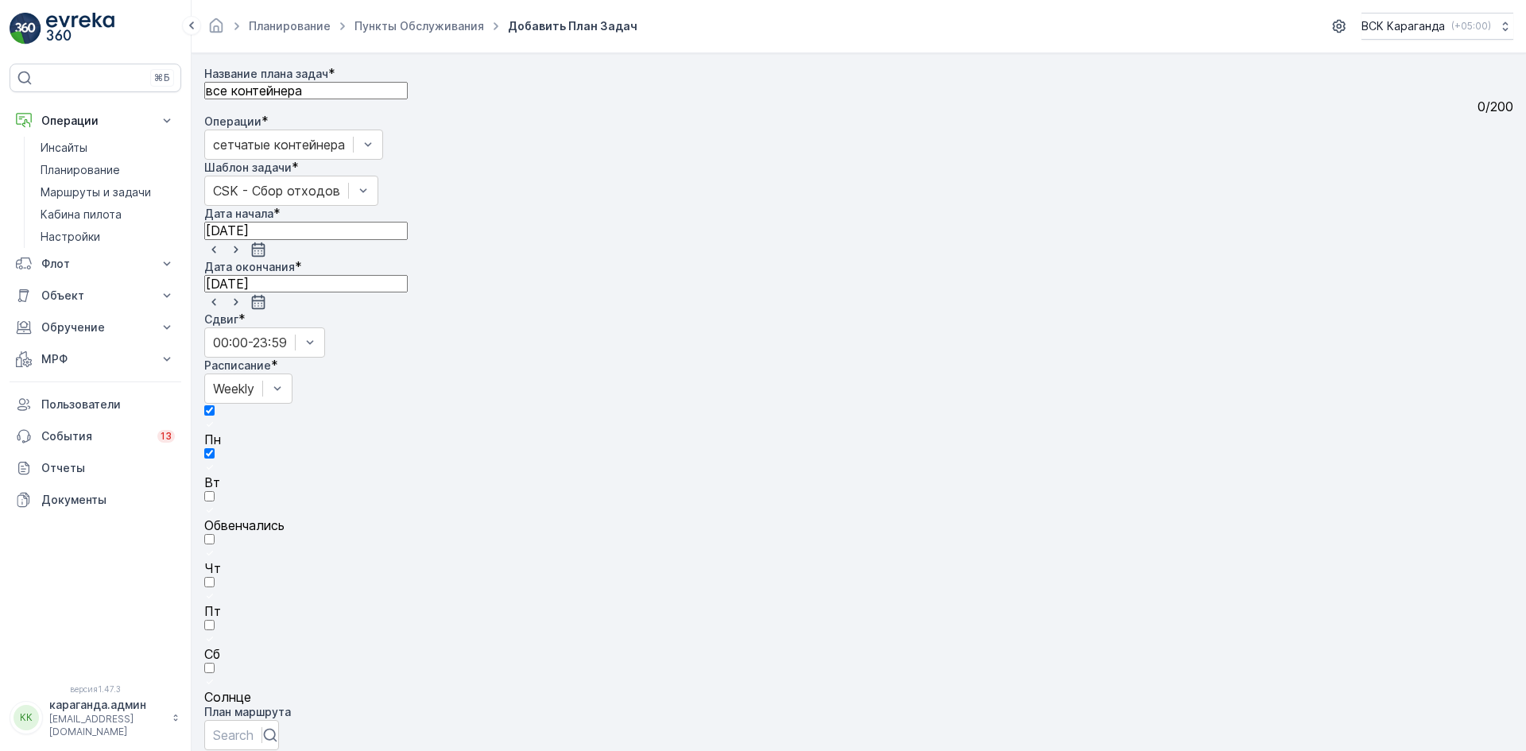
drag, startPoint x: 633, startPoint y: 351, endPoint x: 691, endPoint y: 348, distance: 58.1
click at [634, 489] on label "Обвенчались" at bounding box center [858, 511] width 1309 height 44
click at [215, 491] on input "Обвенчались" at bounding box center [209, 496] width 10 height 10
click at [695, 404] on div "Пн Вт Обвенчались Чт Пт Сб Солнце" at bounding box center [858, 554] width 1309 height 300
click at [720, 547] on div at bounding box center [858, 554] width 1309 height 14
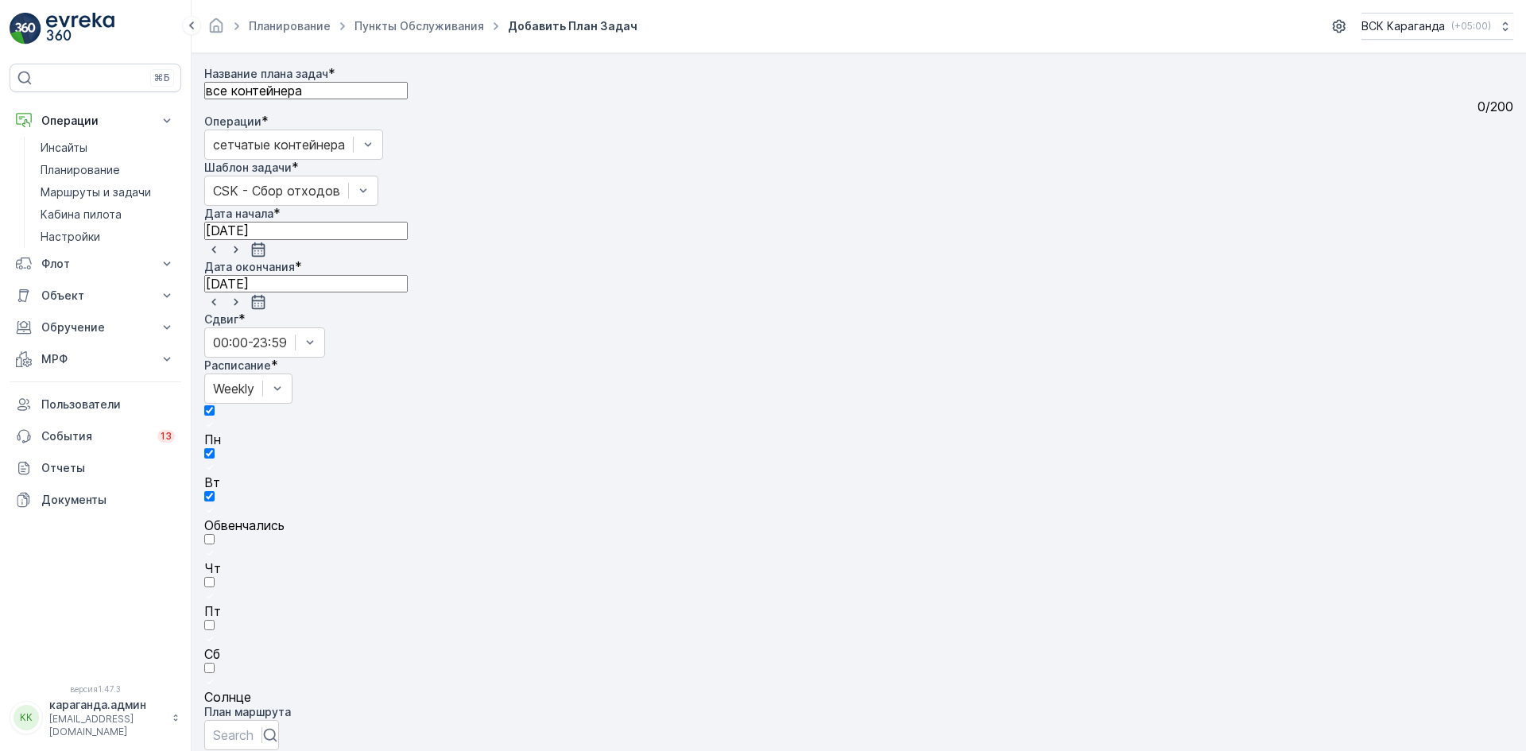
click at [215, 534] on input "Чт" at bounding box center [209, 539] width 10 height 10
click at [221, 603] on font "Пт" at bounding box center [212, 611] width 17 height 16
click at [215, 577] on input "Пт" at bounding box center [209, 582] width 10 height 10
drag, startPoint x: 800, startPoint y: 360, endPoint x: 772, endPoint y: 374, distance: 32.0
click at [801, 617] on label "Сб" at bounding box center [858, 639] width 1309 height 44
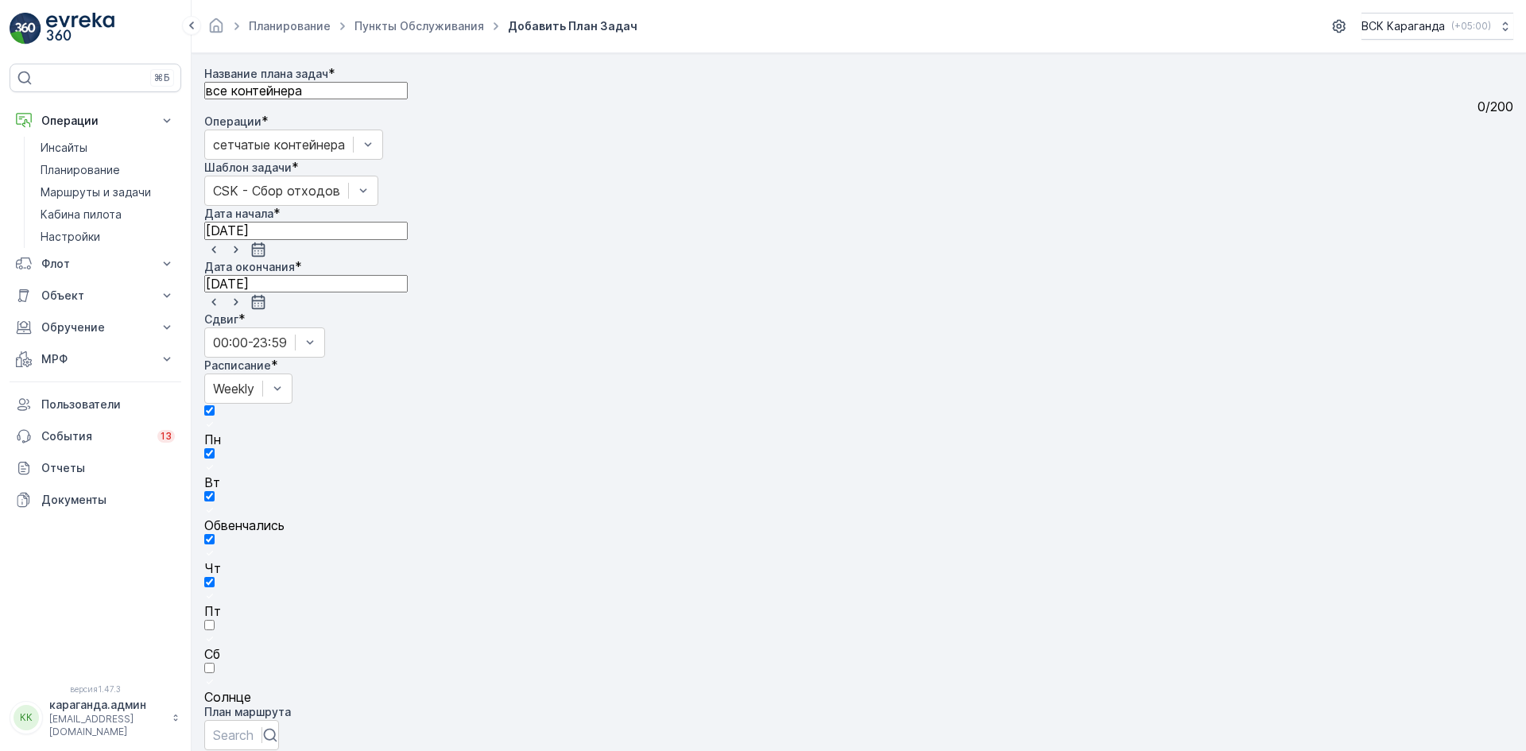
click at [215, 620] on input "Сб" at bounding box center [209, 625] width 10 height 10
drag, startPoint x: 572, startPoint y: 404, endPoint x: 542, endPoint y: 427, distance: 37.5
click at [570, 660] on label "Солнце" at bounding box center [858, 682] width 1309 height 44
click at [215, 663] on input "Солнце" at bounding box center [209, 668] width 10 height 10
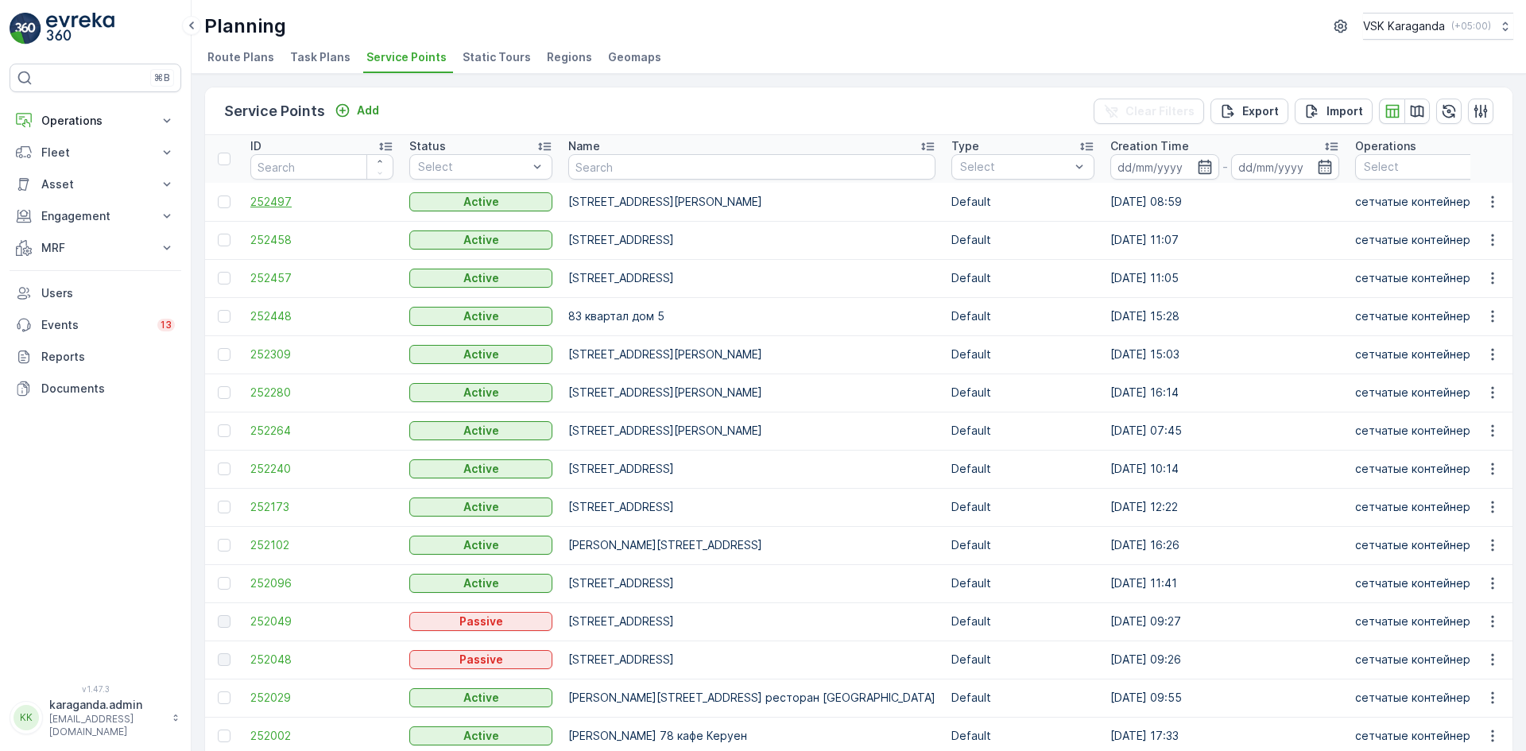
click at [284, 196] on span "252497" at bounding box center [321, 202] width 143 height 16
